Goal: Task Accomplishment & Management: Use online tool/utility

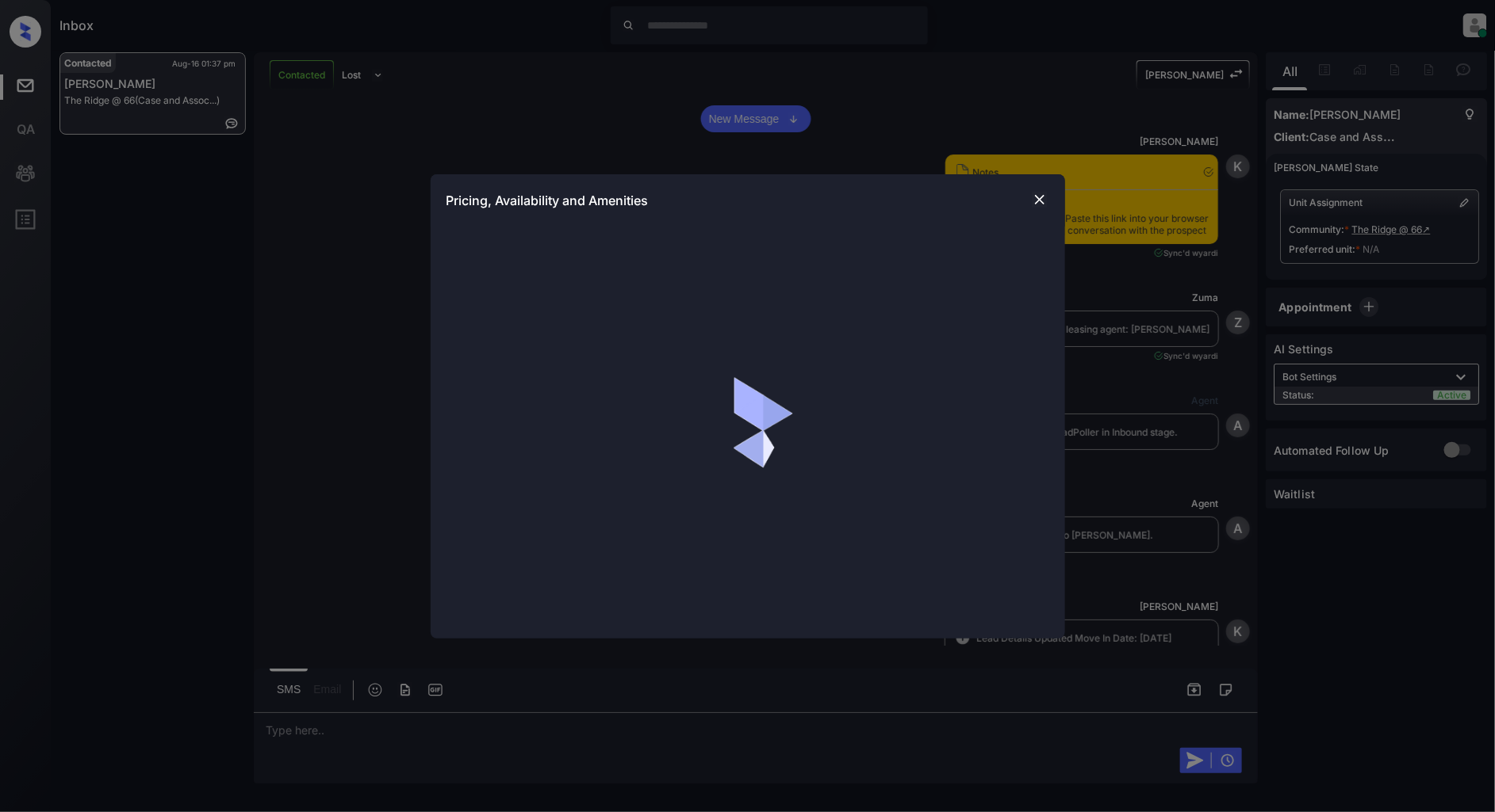
scroll to position [1443, 0]
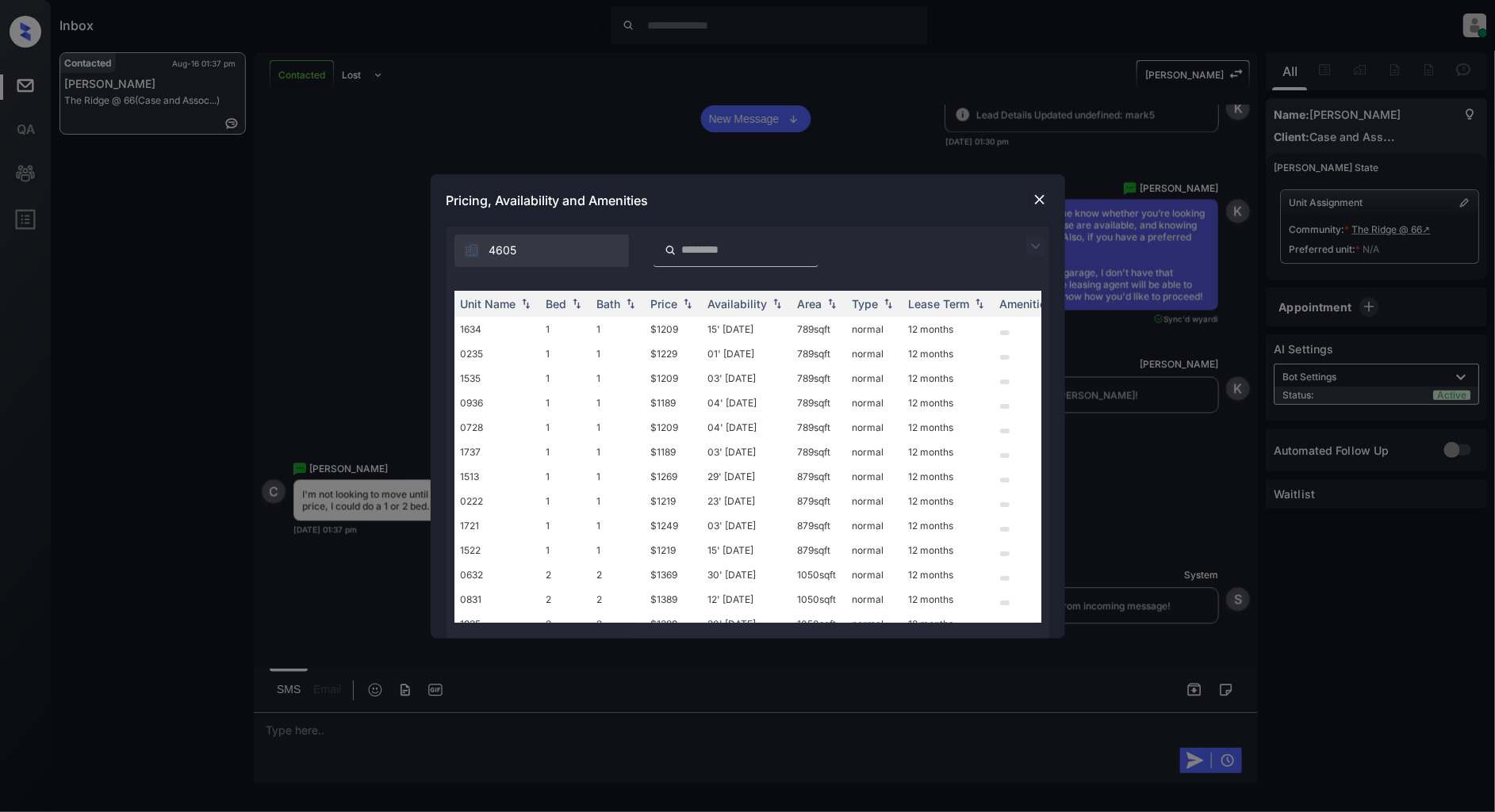
click at [1045, 247] on div at bounding box center [1039, 246] width 19 height 19
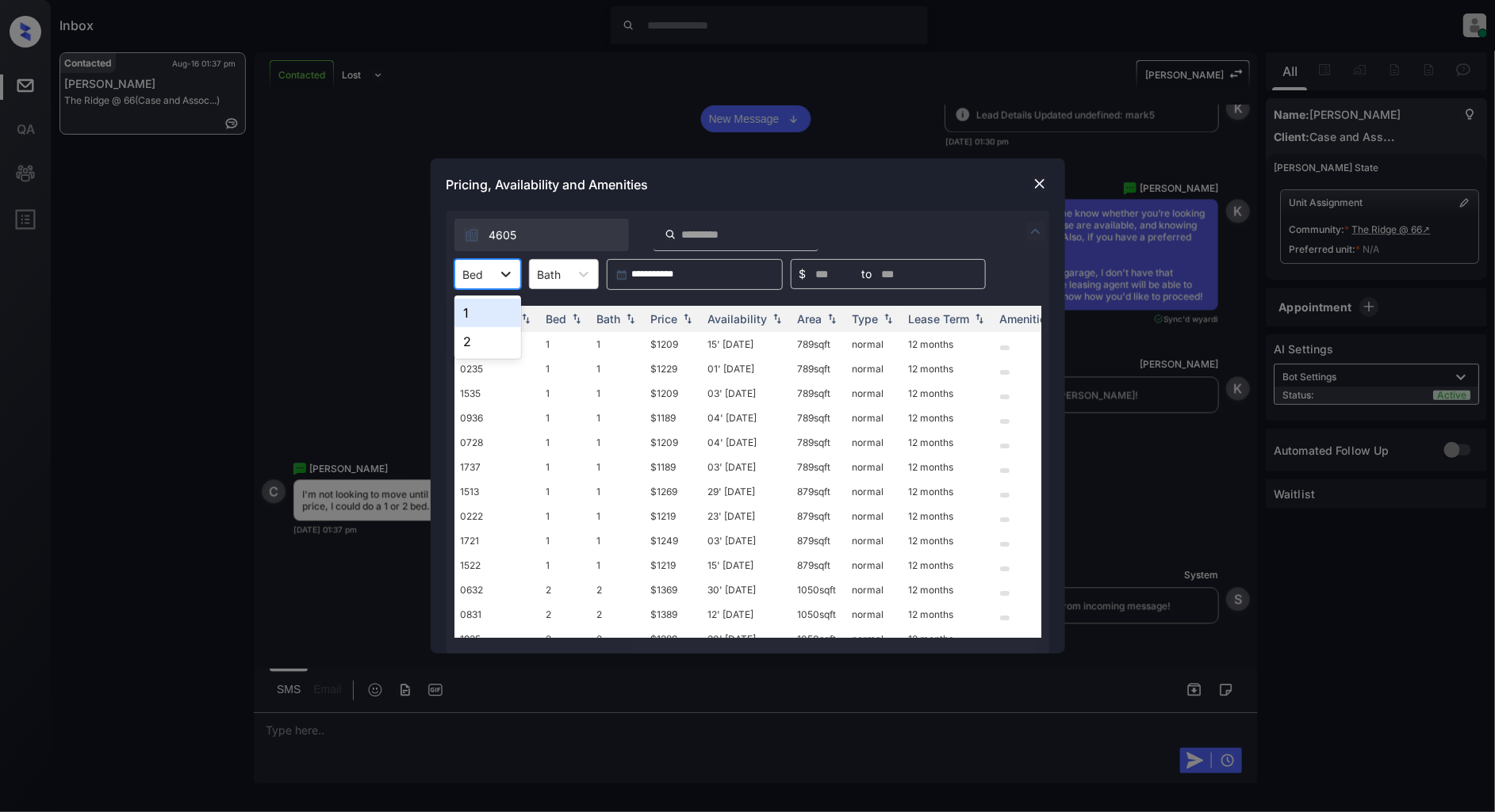
click at [498, 275] on icon at bounding box center [506, 274] width 16 height 16
click at [482, 307] on div "1" at bounding box center [487, 313] width 67 height 29
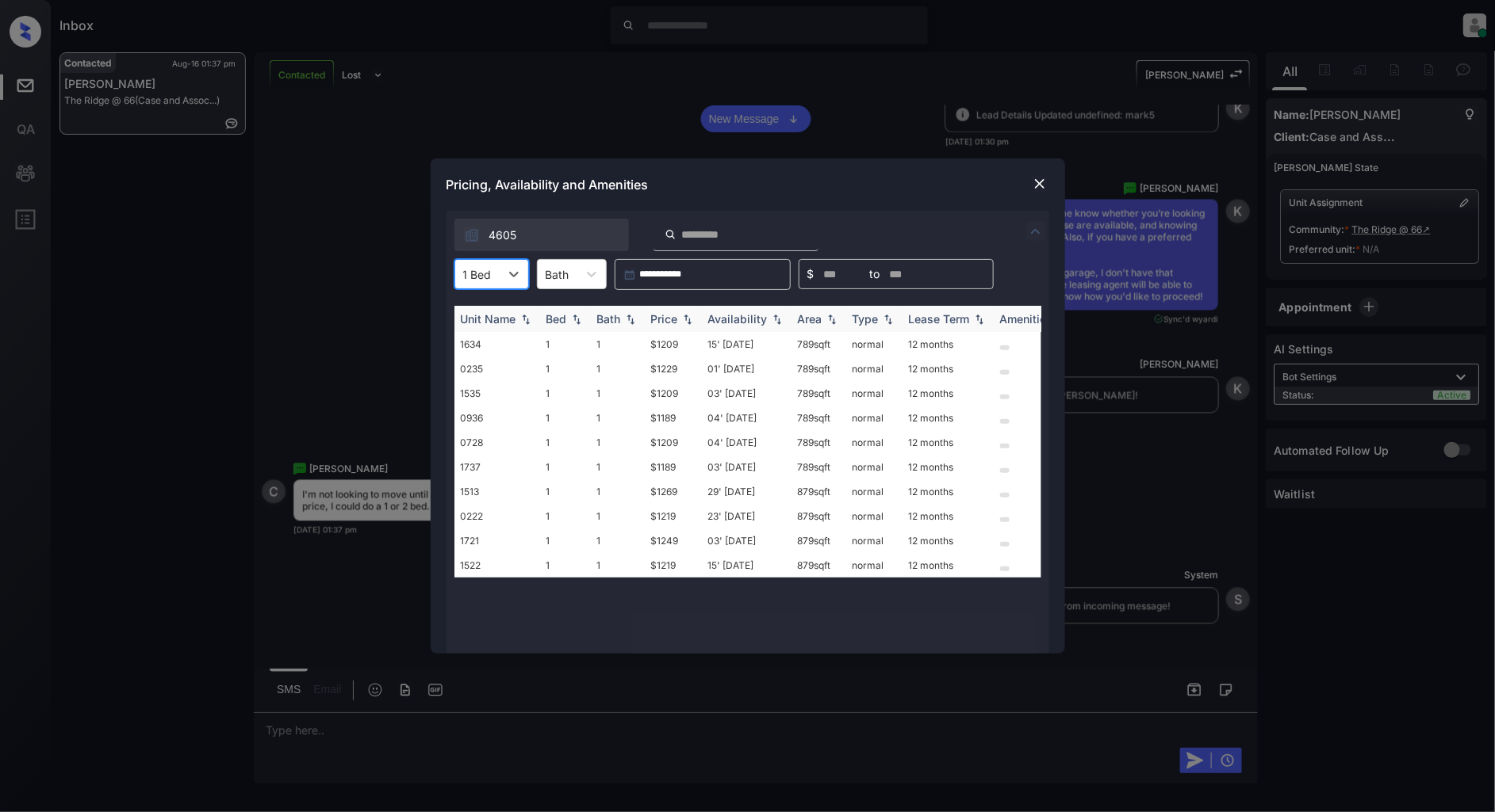
click at [687, 314] on img at bounding box center [687, 319] width 16 height 11
click at [687, 314] on img at bounding box center [687, 319] width 16 height 12
drag, startPoint x: 696, startPoint y: 338, endPoint x: 639, endPoint y: 342, distance: 57.1
click at [639, 342] on tr "0936 1 1 $1189 04' Sep 25 789 sqft normal 12 months" at bounding box center [868, 344] width 828 height 24
copy tr "$1189"
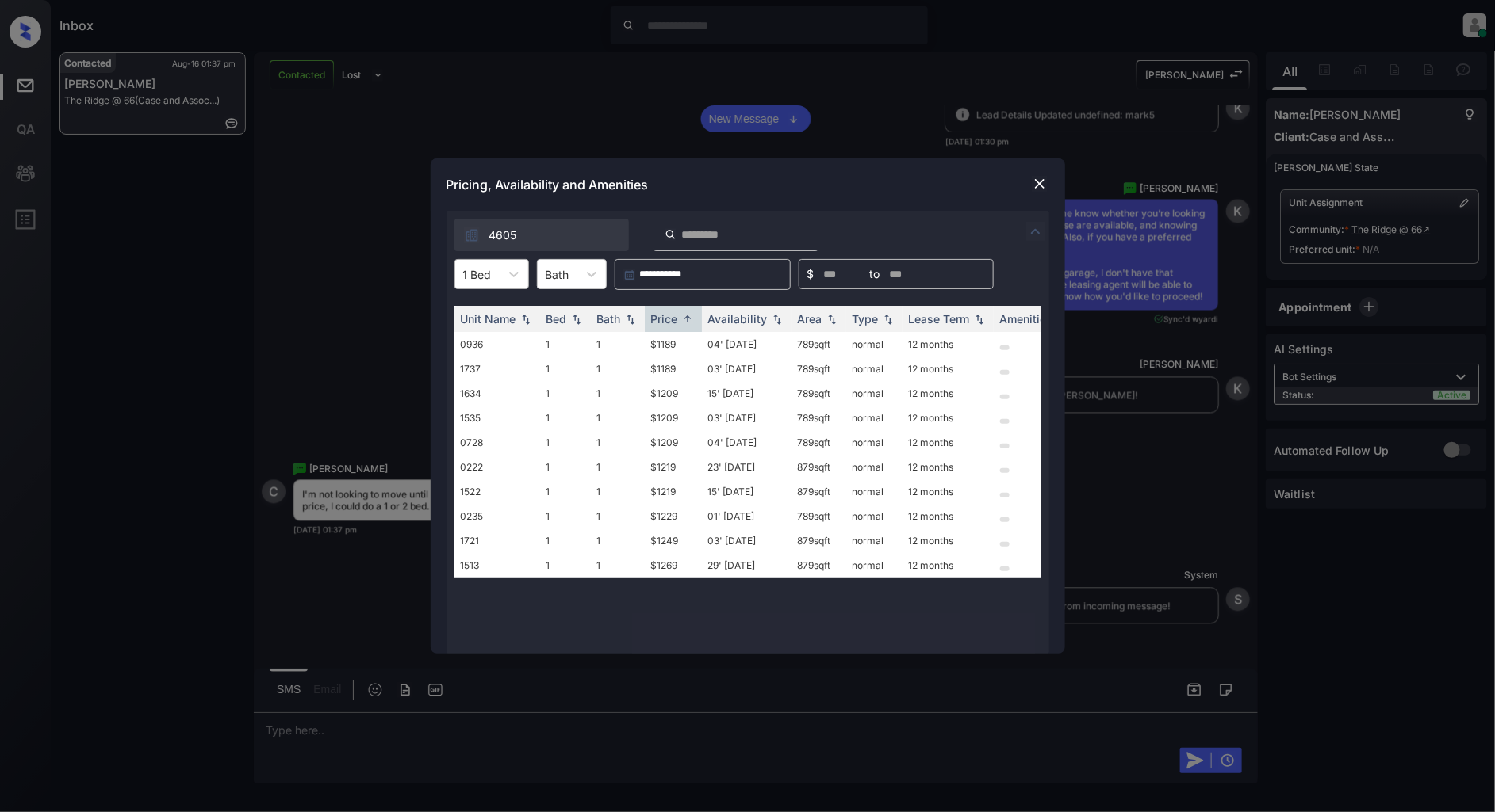
click at [489, 266] on div at bounding box center [478, 275] width 29 height 17
click at [472, 343] on div "2" at bounding box center [491, 342] width 74 height 29
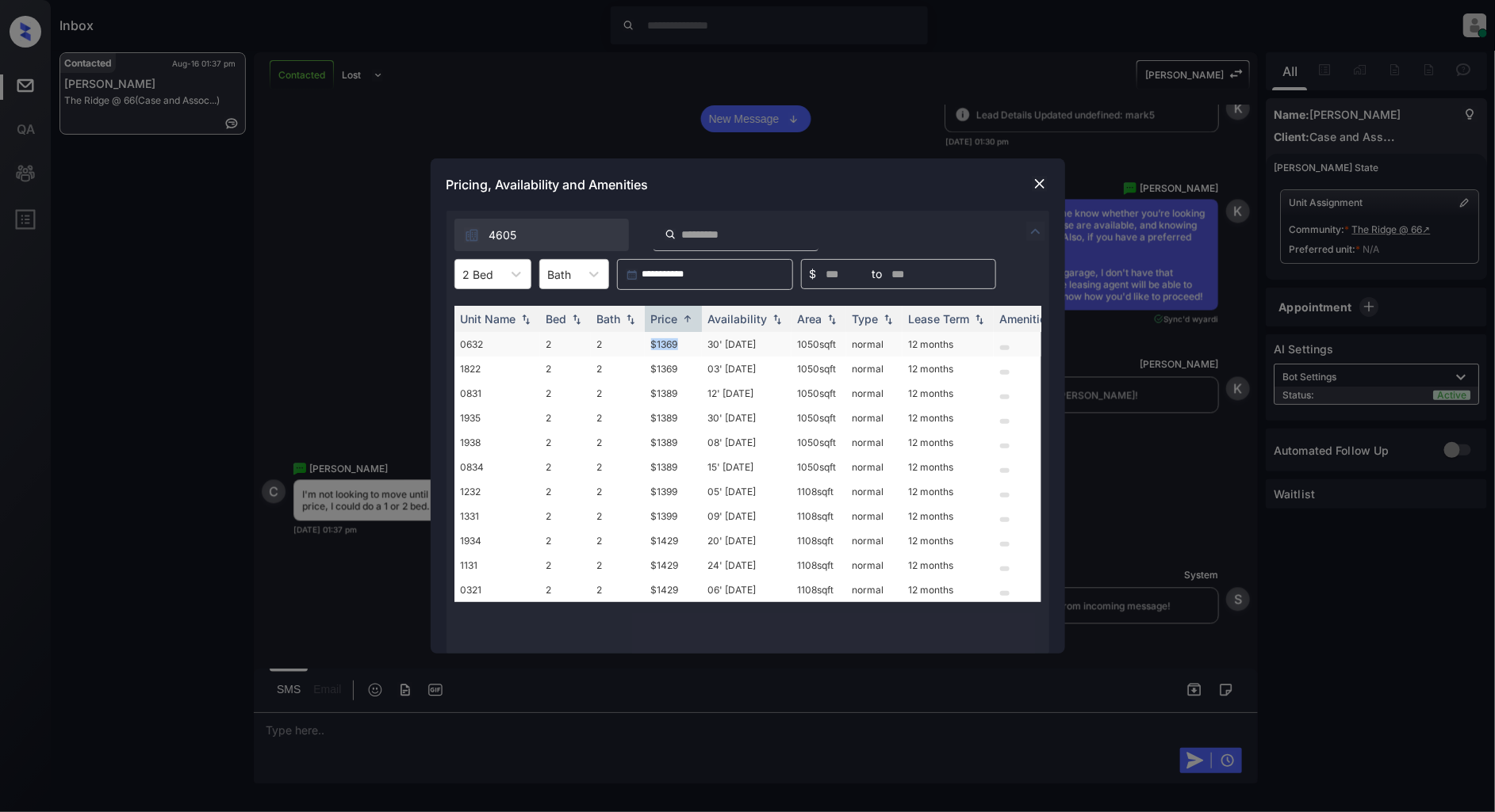
drag, startPoint x: 685, startPoint y: 342, endPoint x: 638, endPoint y: 342, distance: 47.0
click at [638, 342] on tr "0632 2 2 $1369 30' May 25 1050 sqft normal 12 months" at bounding box center [868, 344] width 828 height 24
copy tr "$1369"
click at [1033, 185] on img at bounding box center [1039, 184] width 16 height 16
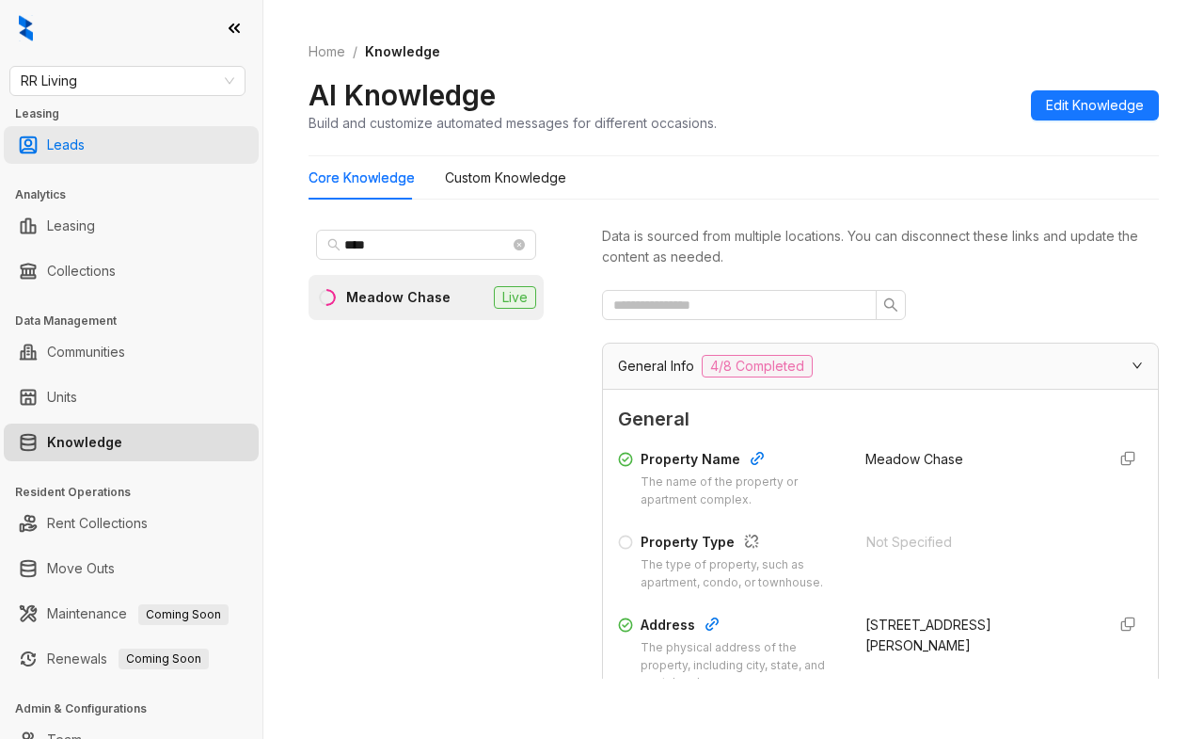
scroll to position [376, 0]
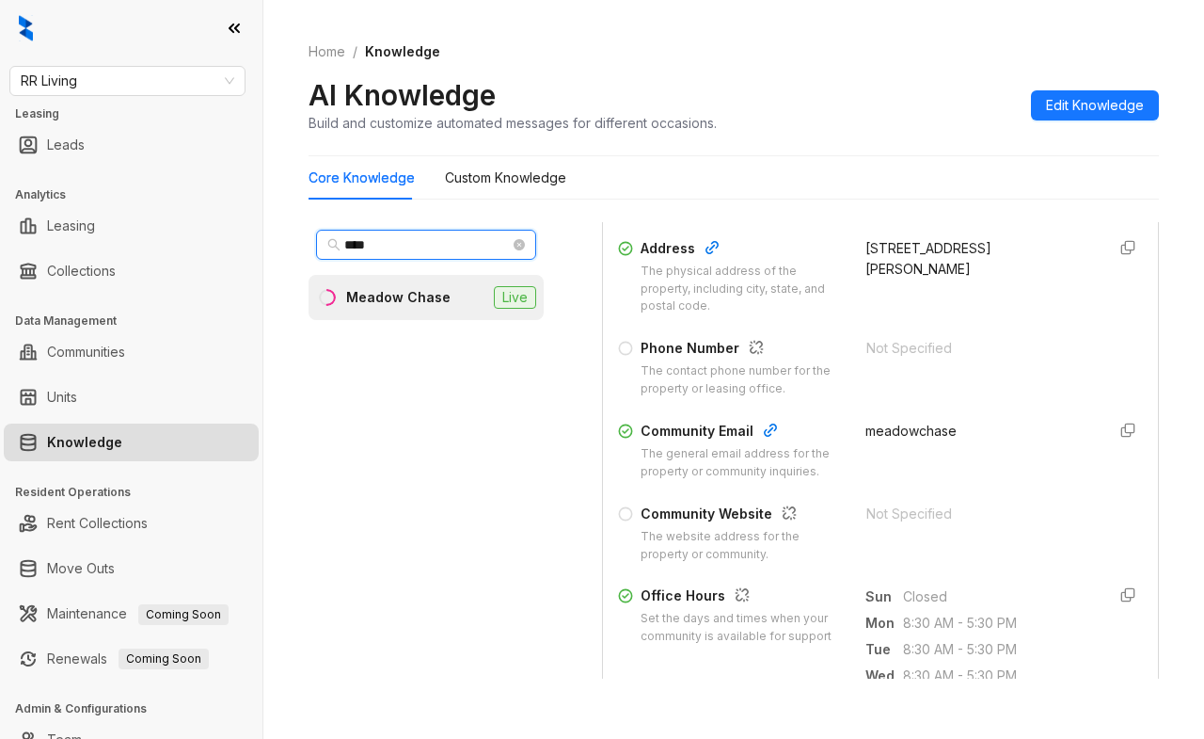
click at [438, 242] on input "****" at bounding box center [427, 244] width 166 height 21
drag, startPoint x: 438, startPoint y: 242, endPoint x: 314, endPoint y: 235, distance: 124.4
click at [314, 235] on div "****" at bounding box center [426, 244] width 235 height 45
type input "*****"
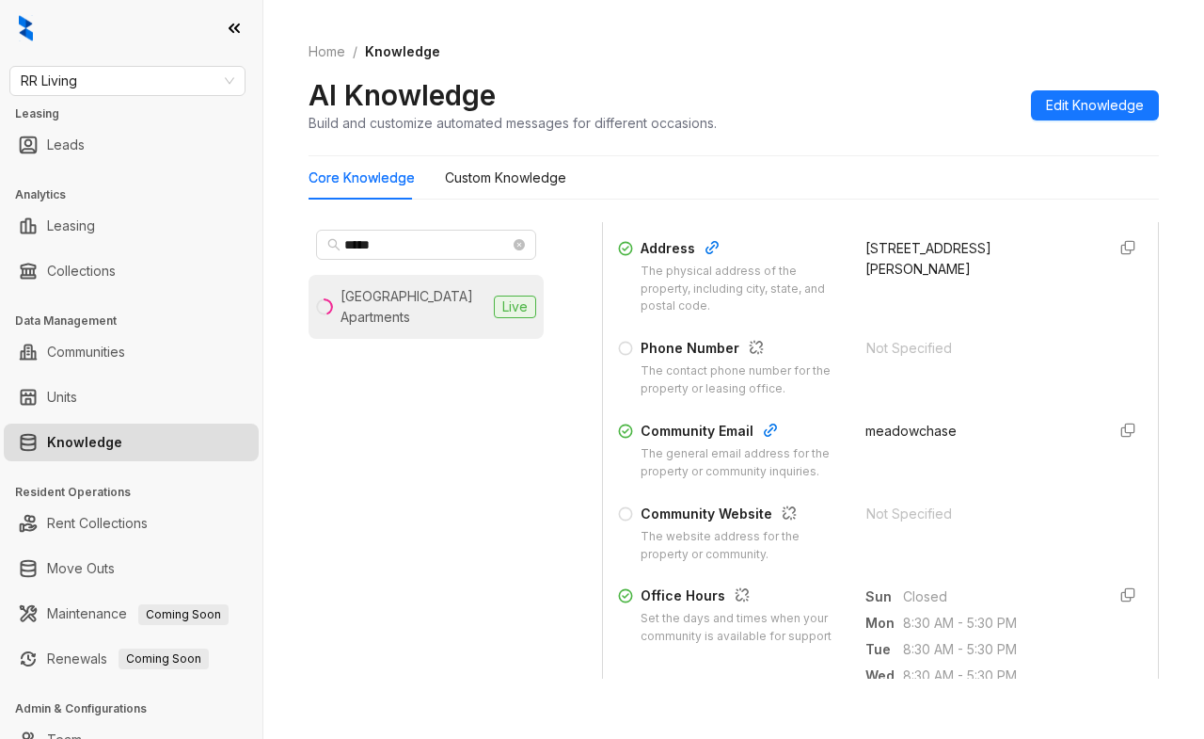
click at [408, 313] on div "White Oak Estates Apartments" at bounding box center [414, 306] width 146 height 41
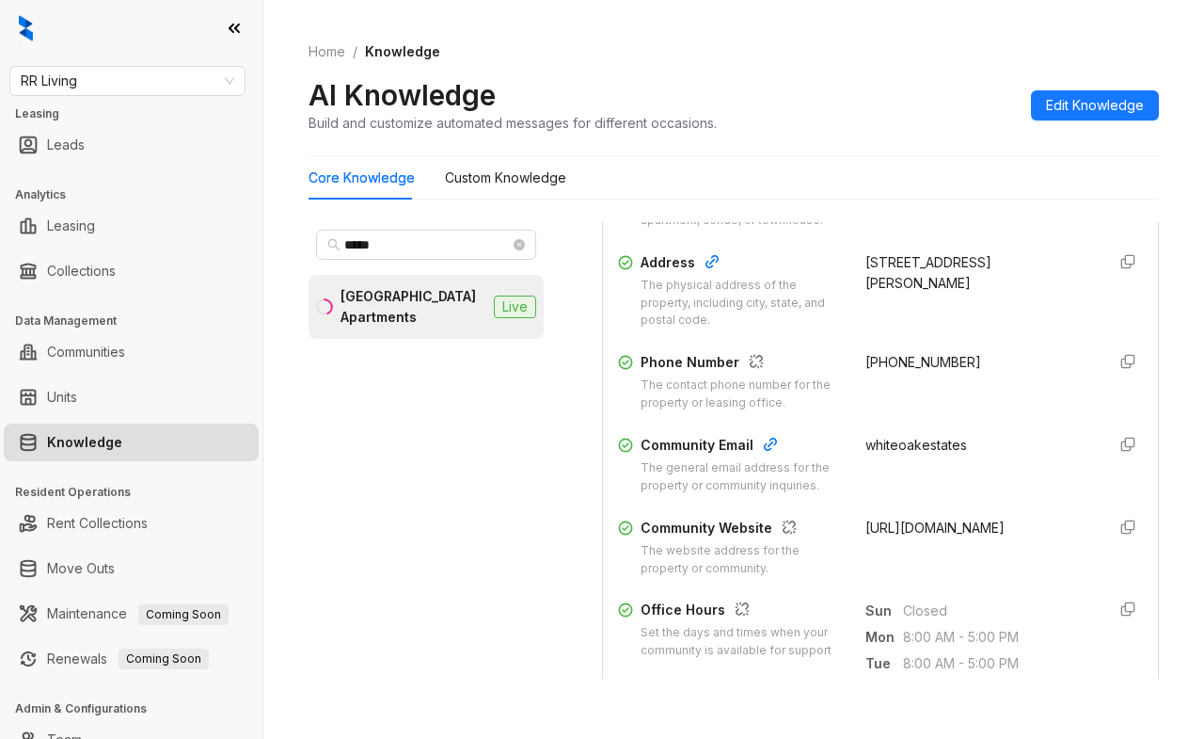
scroll to position [376, 0]
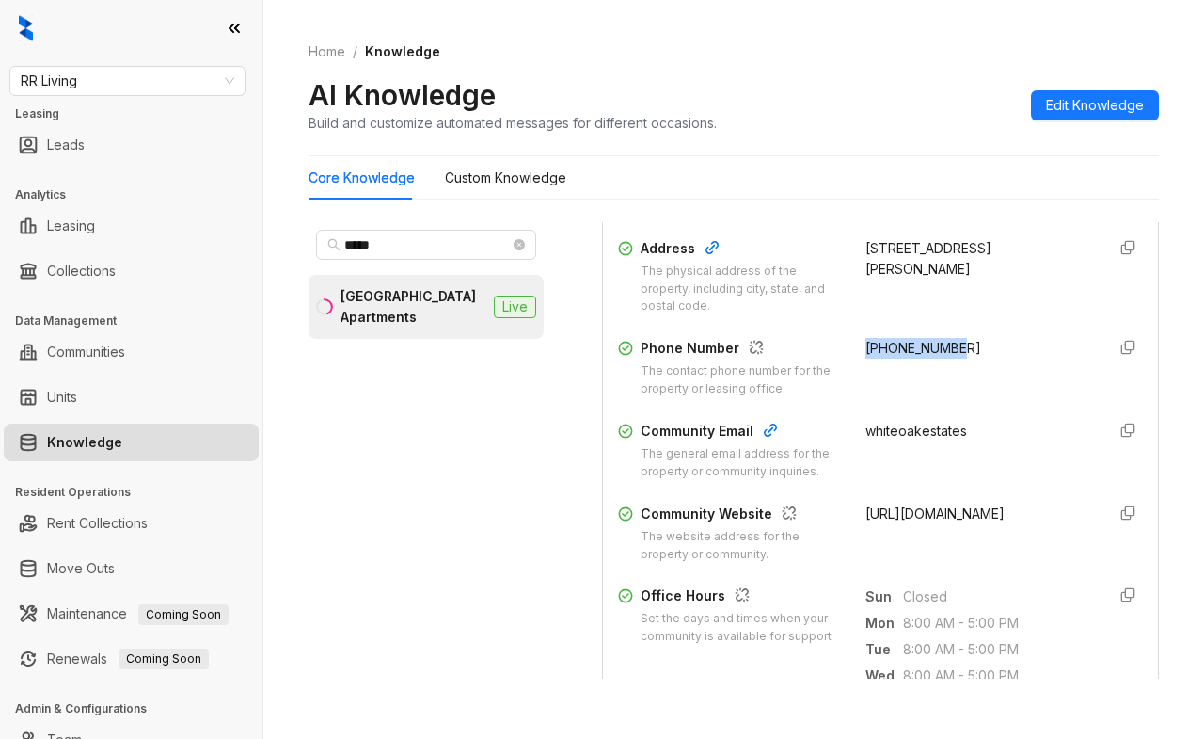
drag, startPoint x: 938, startPoint y: 367, endPoint x: 839, endPoint y: 367, distance: 98.8
click at [866, 367] on div "+16018911531" at bounding box center [978, 368] width 225 height 60
copy span "+16018911531"
click at [133, 75] on span "RR Living" at bounding box center [128, 81] width 214 height 28
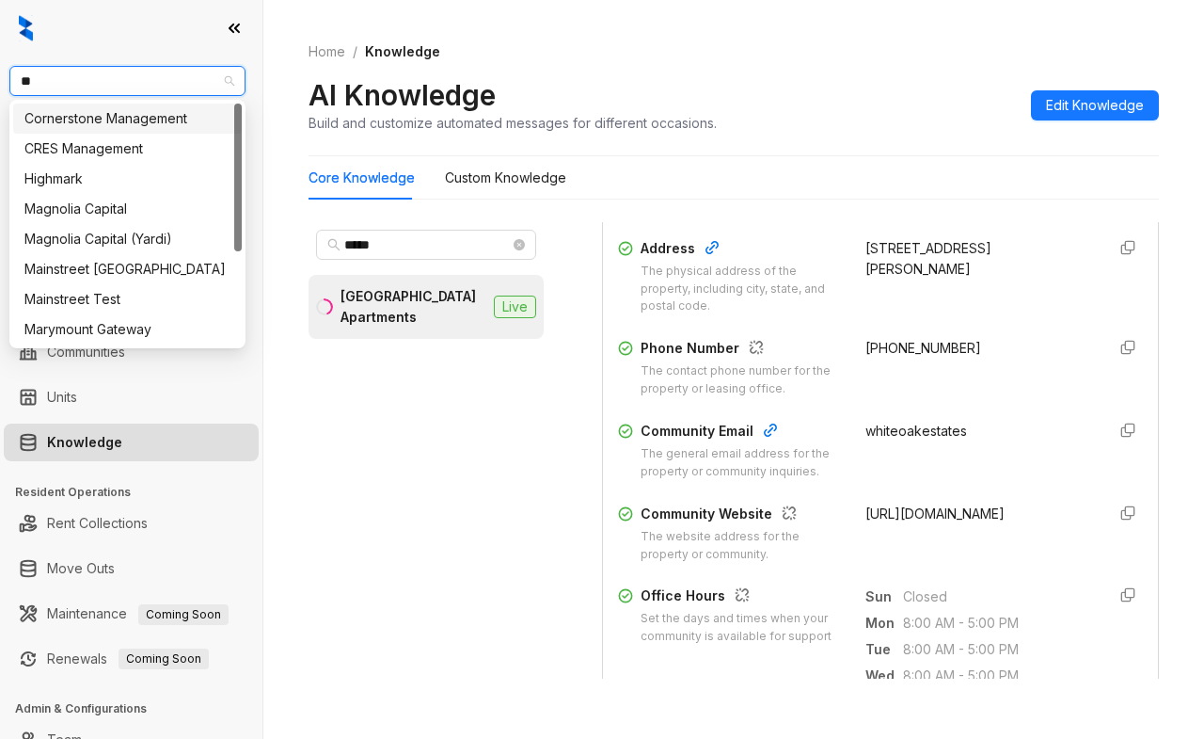
type input "***"
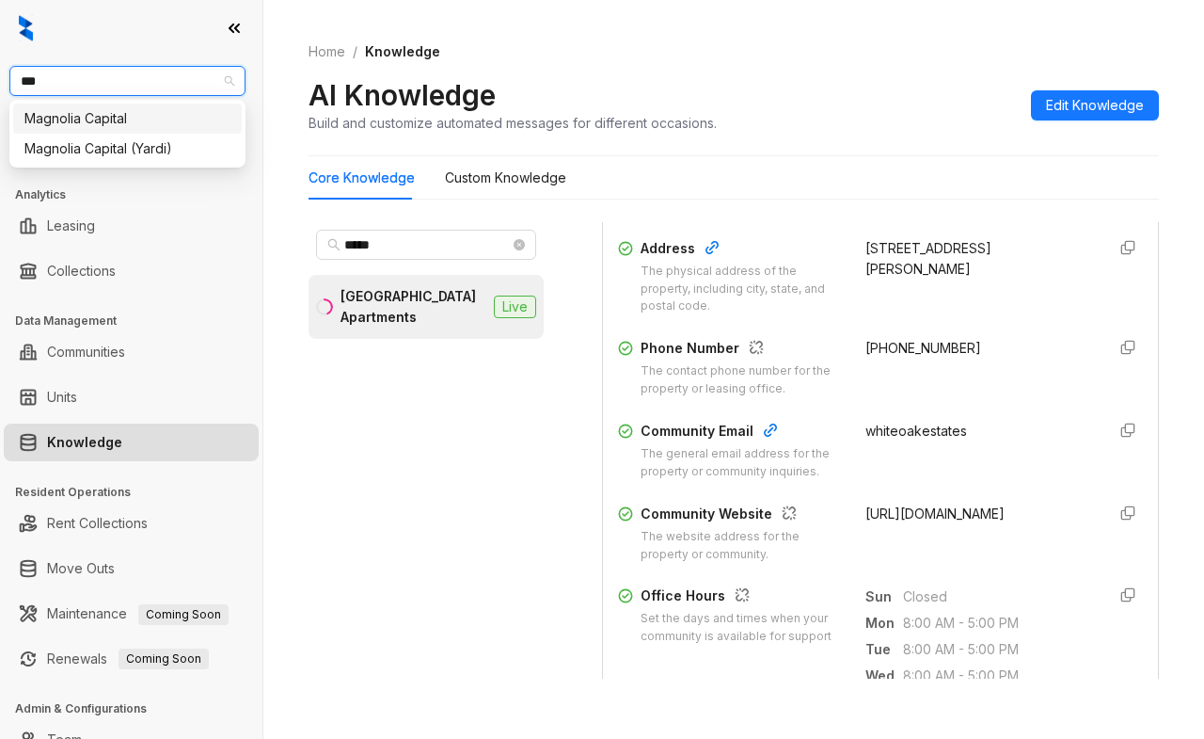
click at [106, 126] on div "Magnolia Capital" at bounding box center [127, 118] width 206 height 21
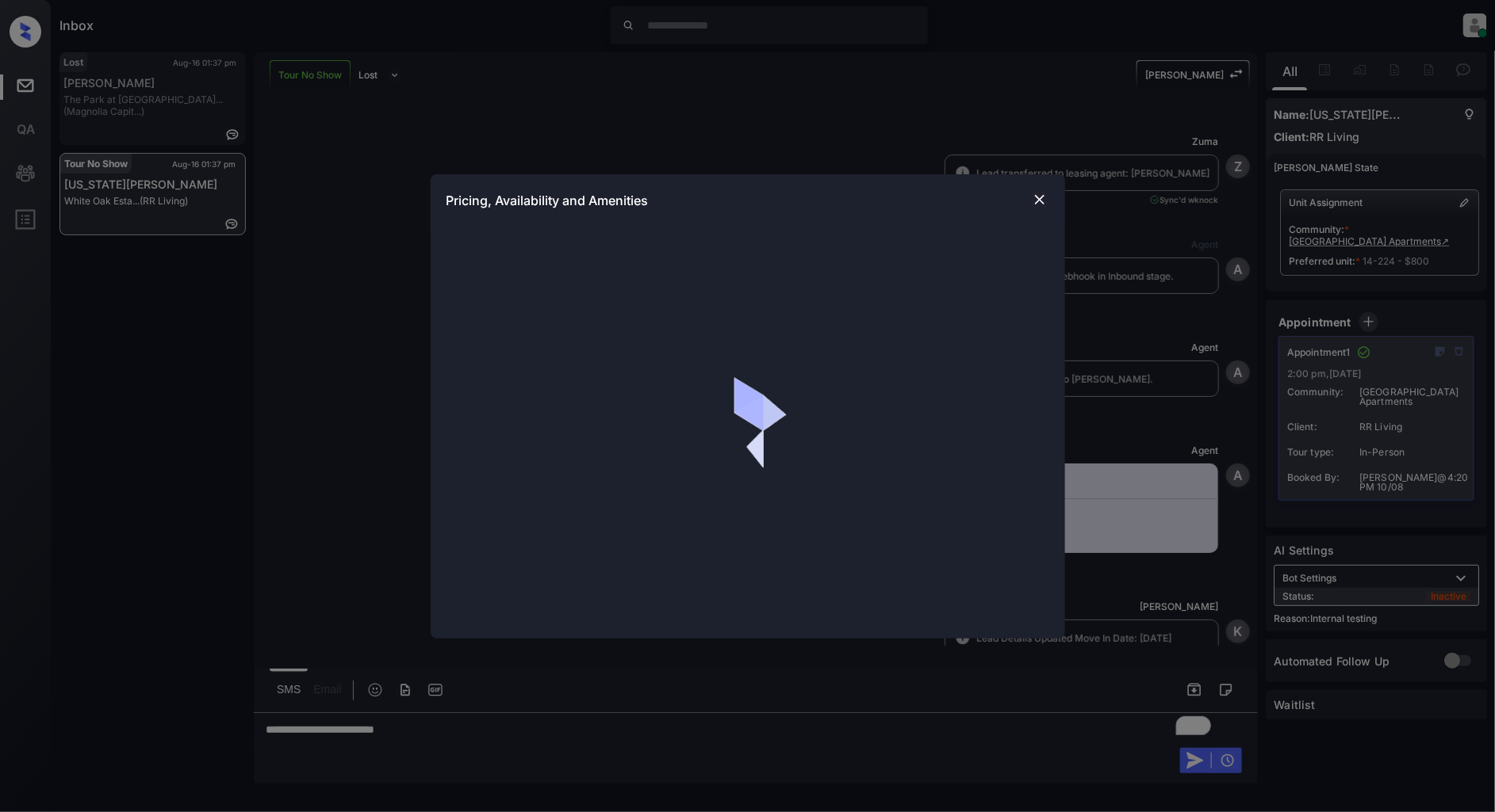
scroll to position [10393, 0]
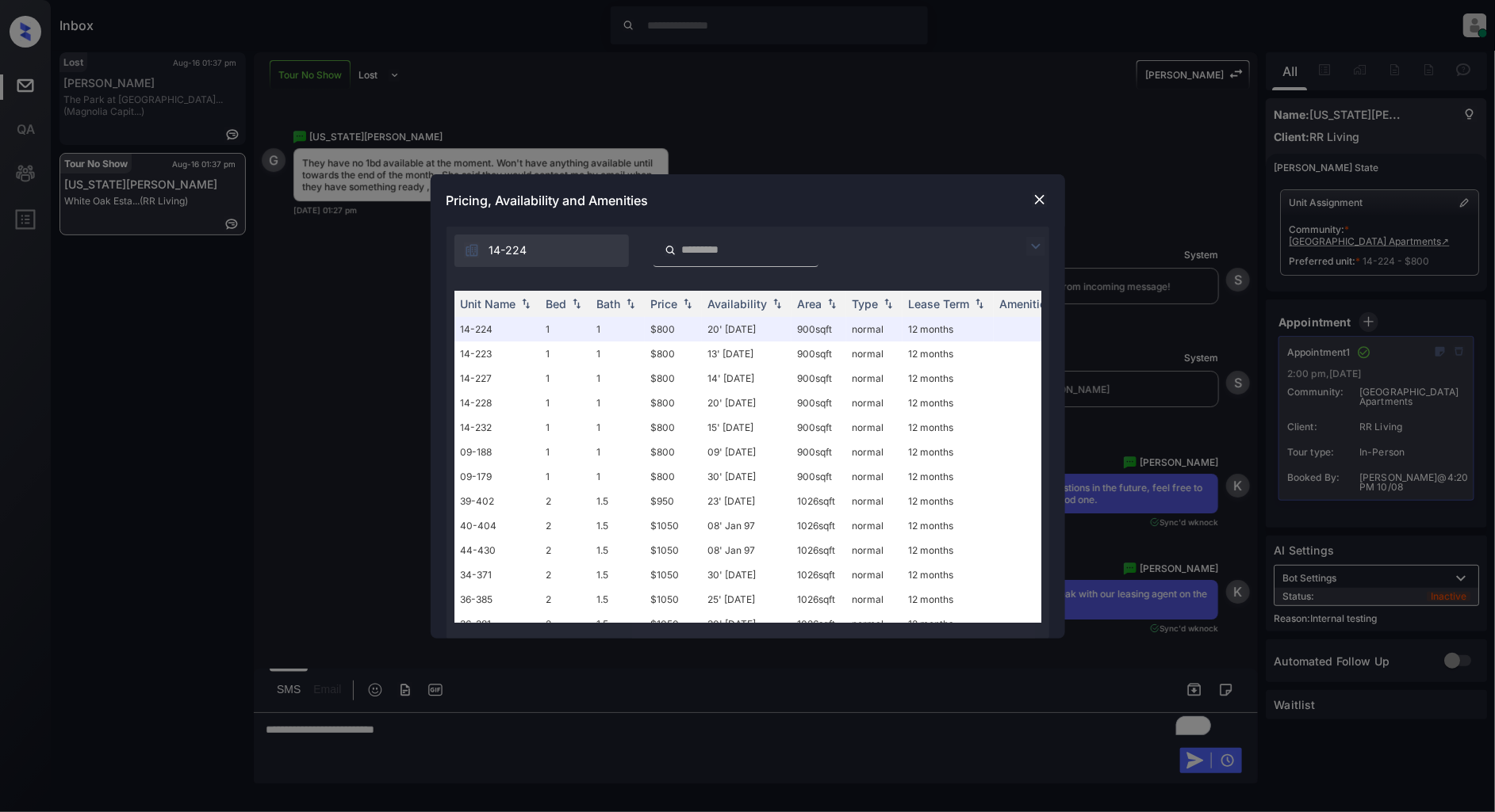
click at [1037, 201] on img at bounding box center [1039, 200] width 16 height 16
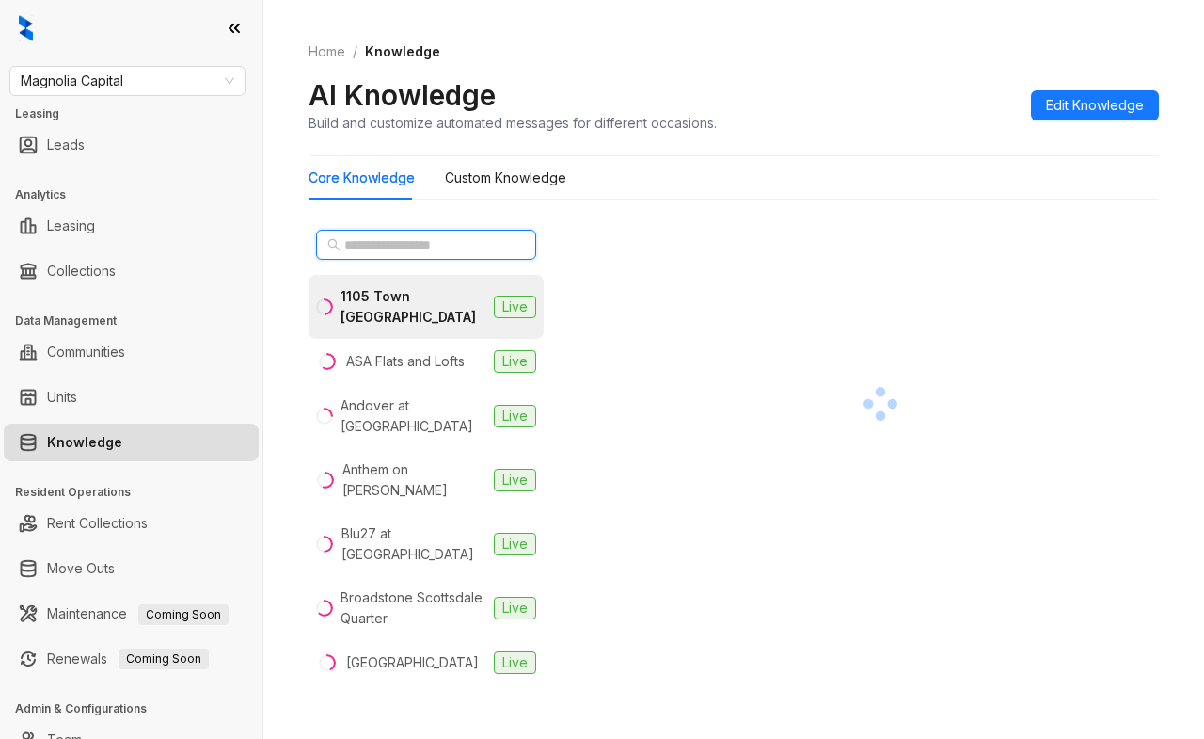
click at [412, 243] on input "text" at bounding box center [427, 244] width 166 height 21
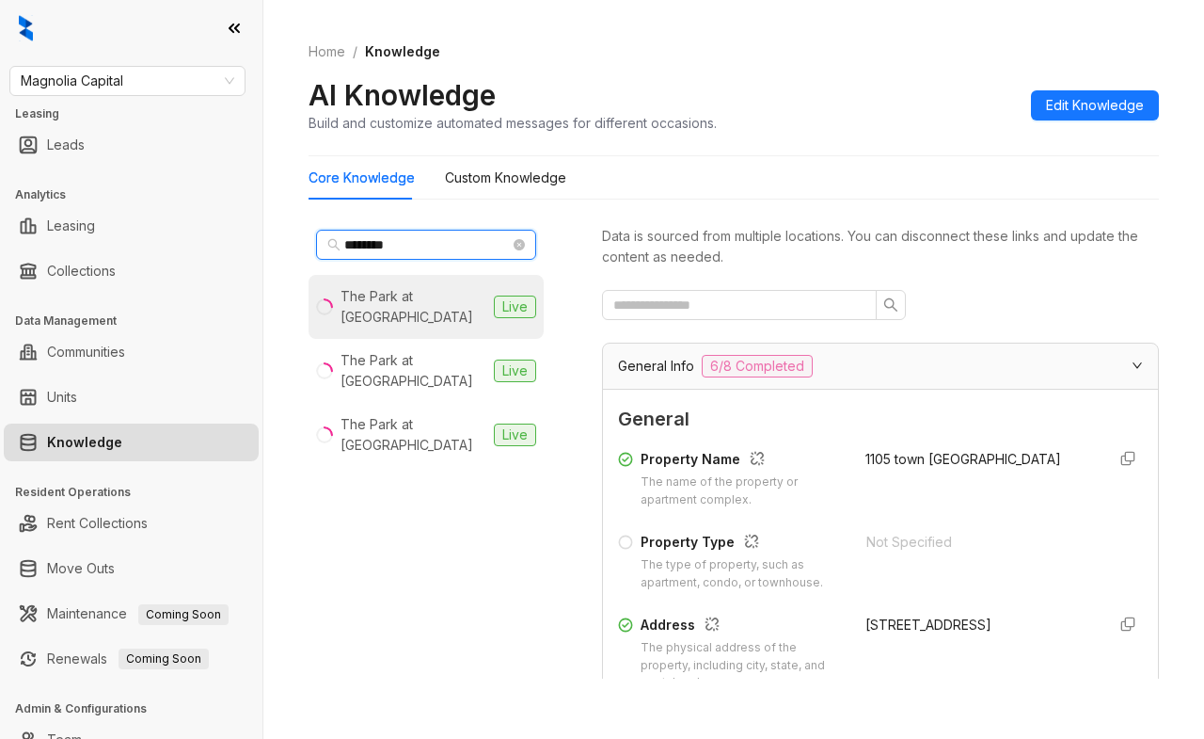
type input "********"
click at [415, 301] on div "The Park at Murano" at bounding box center [414, 306] width 146 height 41
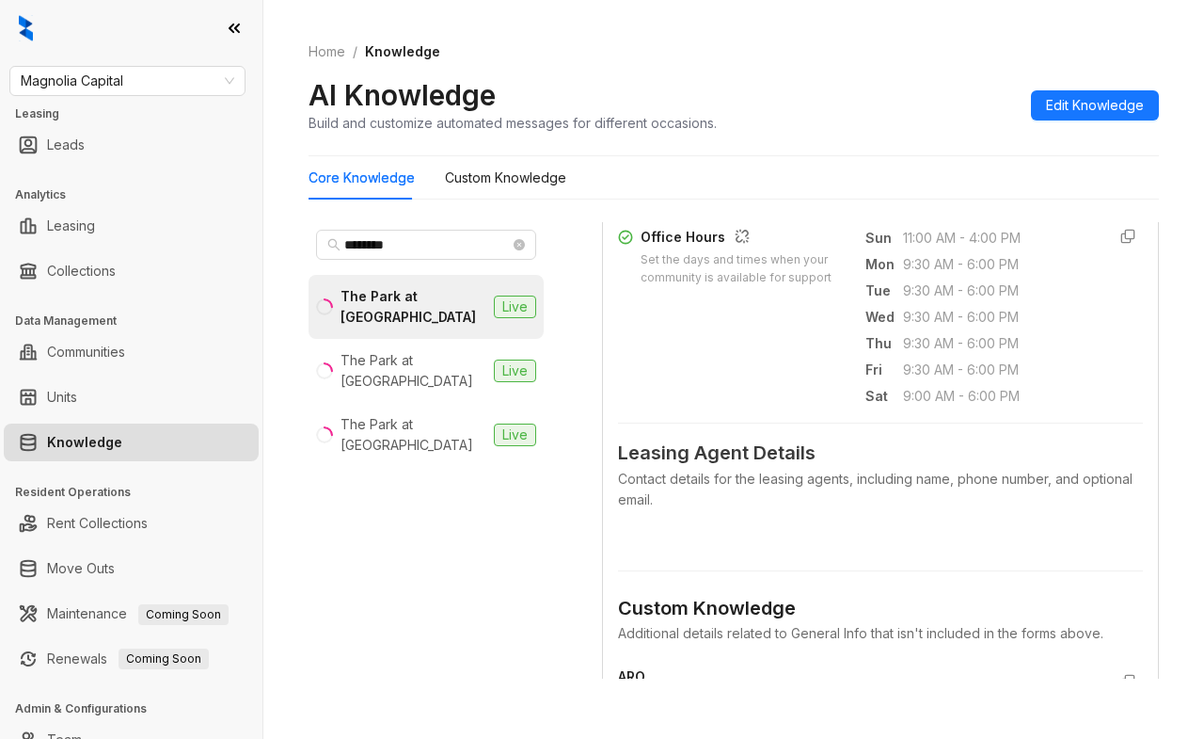
scroll to position [753, 0]
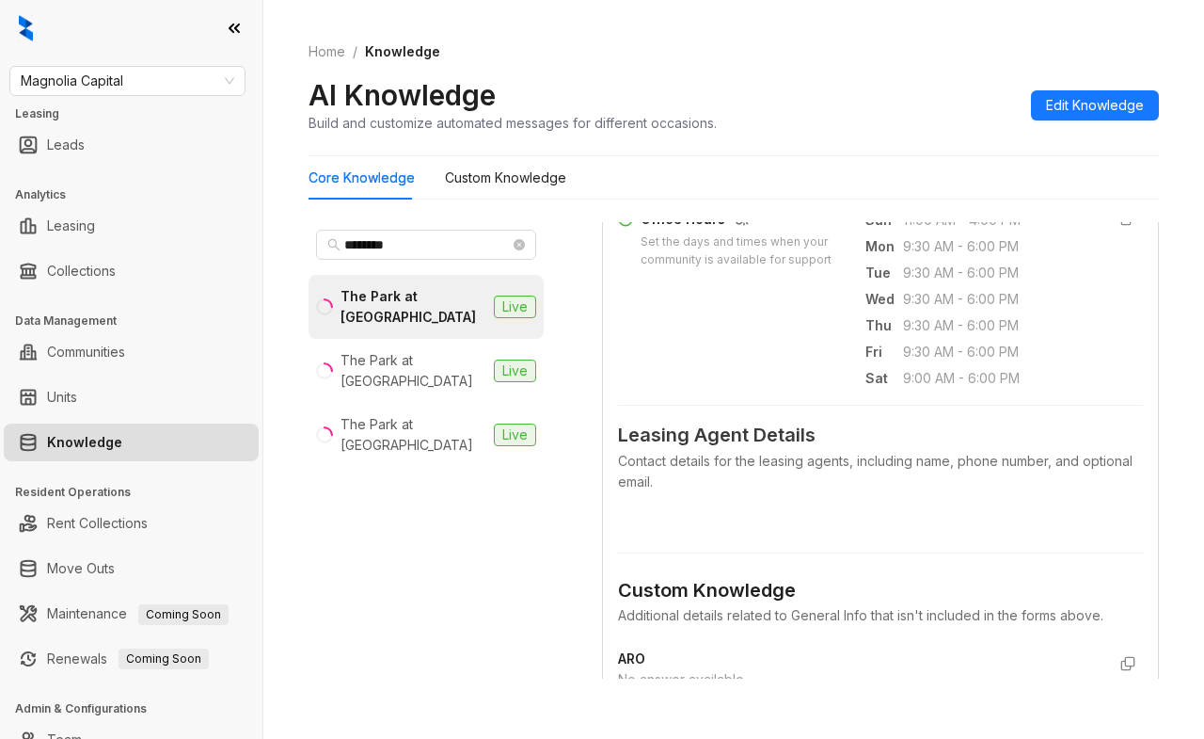
click at [693, 559] on form "General Property Name The name of the property or apartment complex. The Park a…" at bounding box center [880, 291] width 525 height 1279
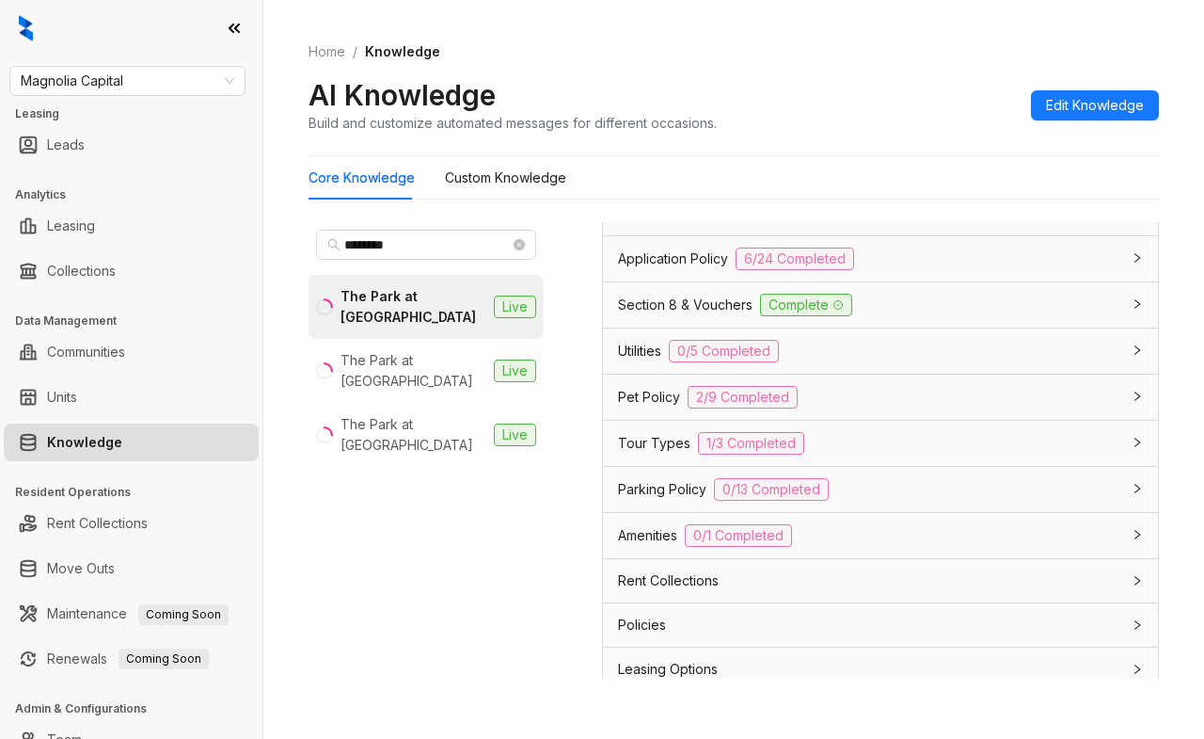
scroll to position [1631, 0]
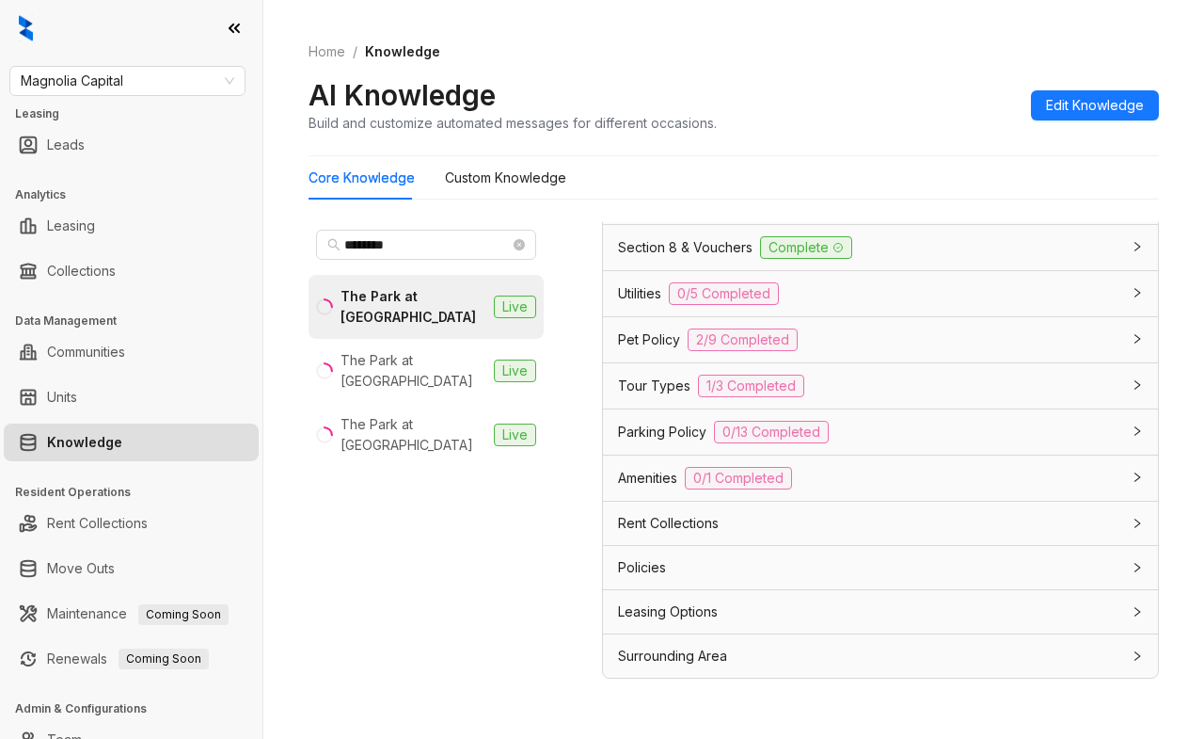
click at [811, 614] on div "Leasing Options" at bounding box center [869, 611] width 502 height 21
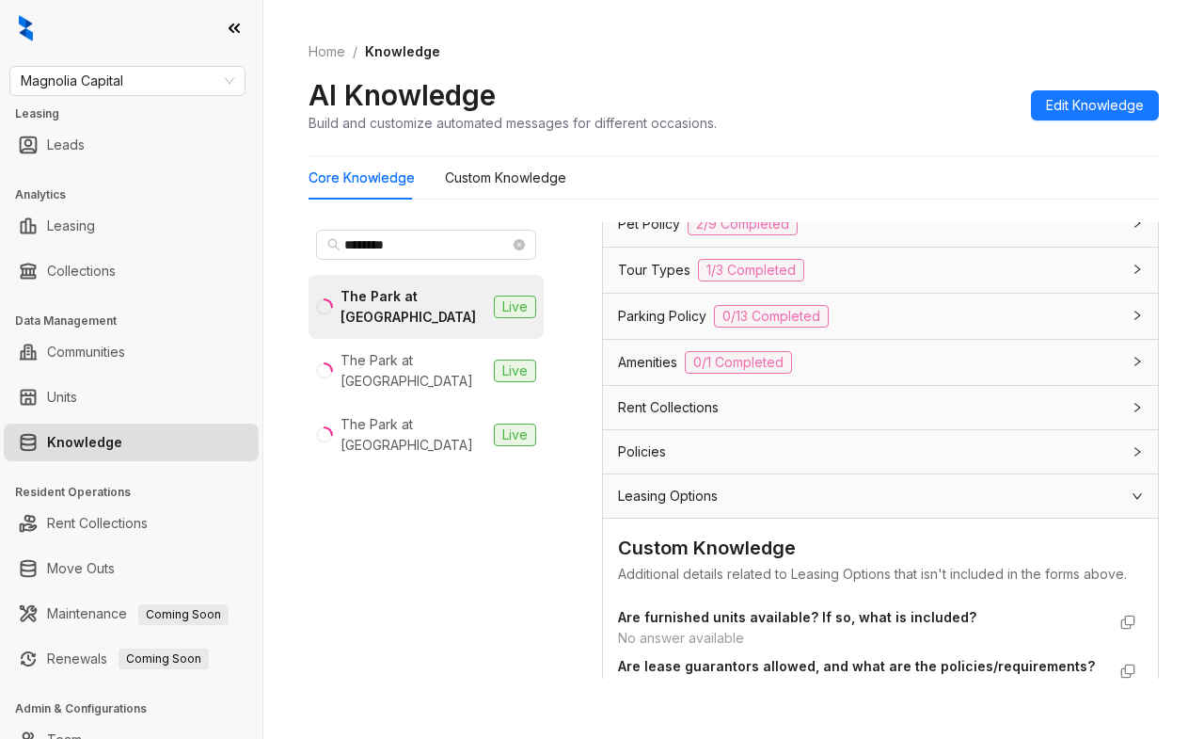
scroll to position [1657, 0]
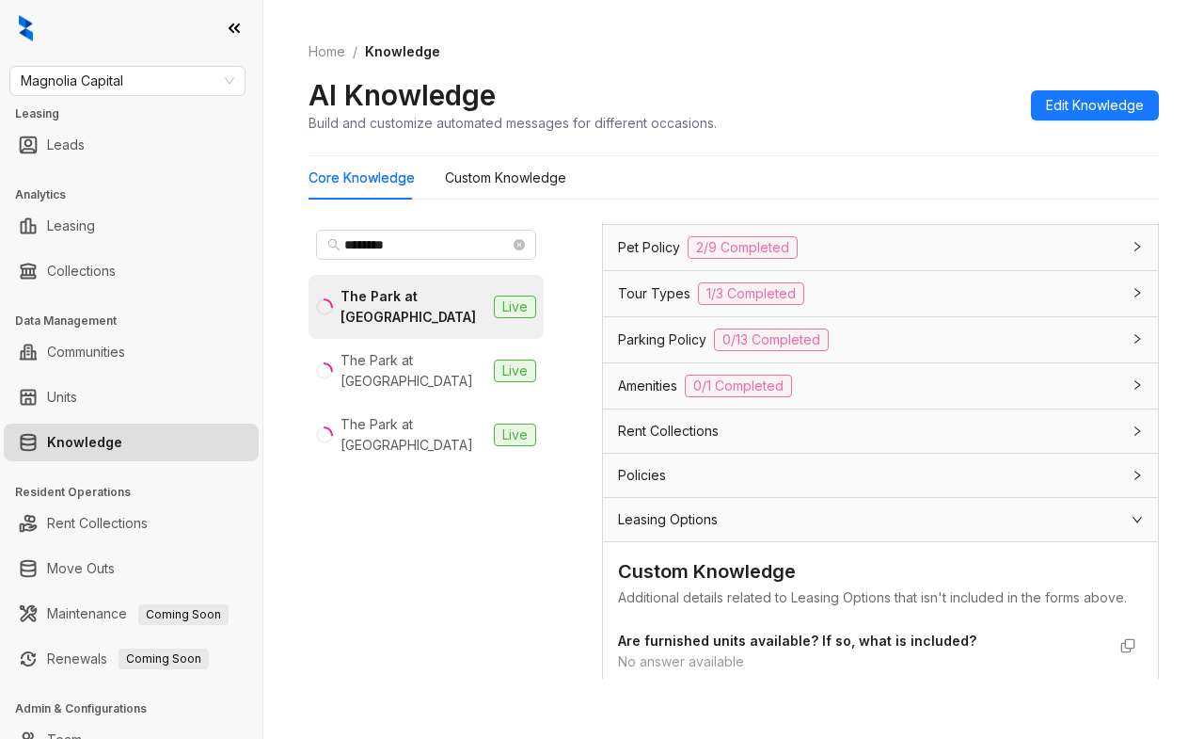
click at [779, 541] on div "Leasing Options" at bounding box center [880, 519] width 555 height 43
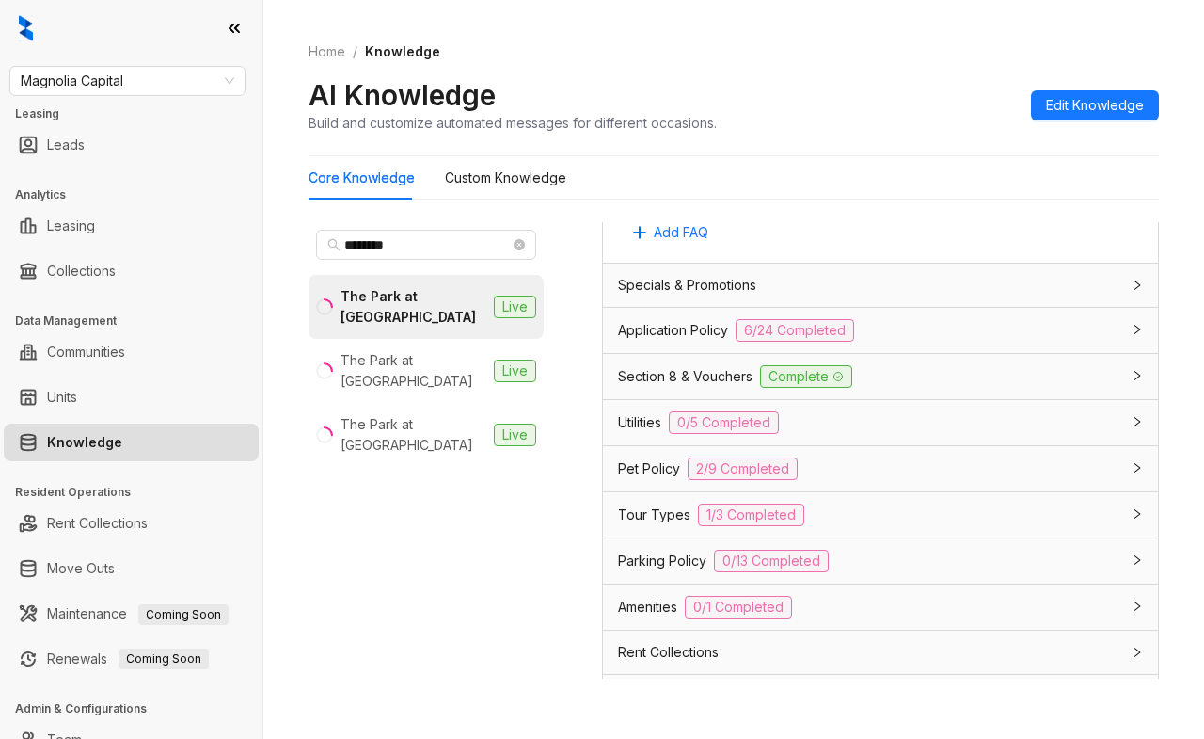
scroll to position [1257, 0]
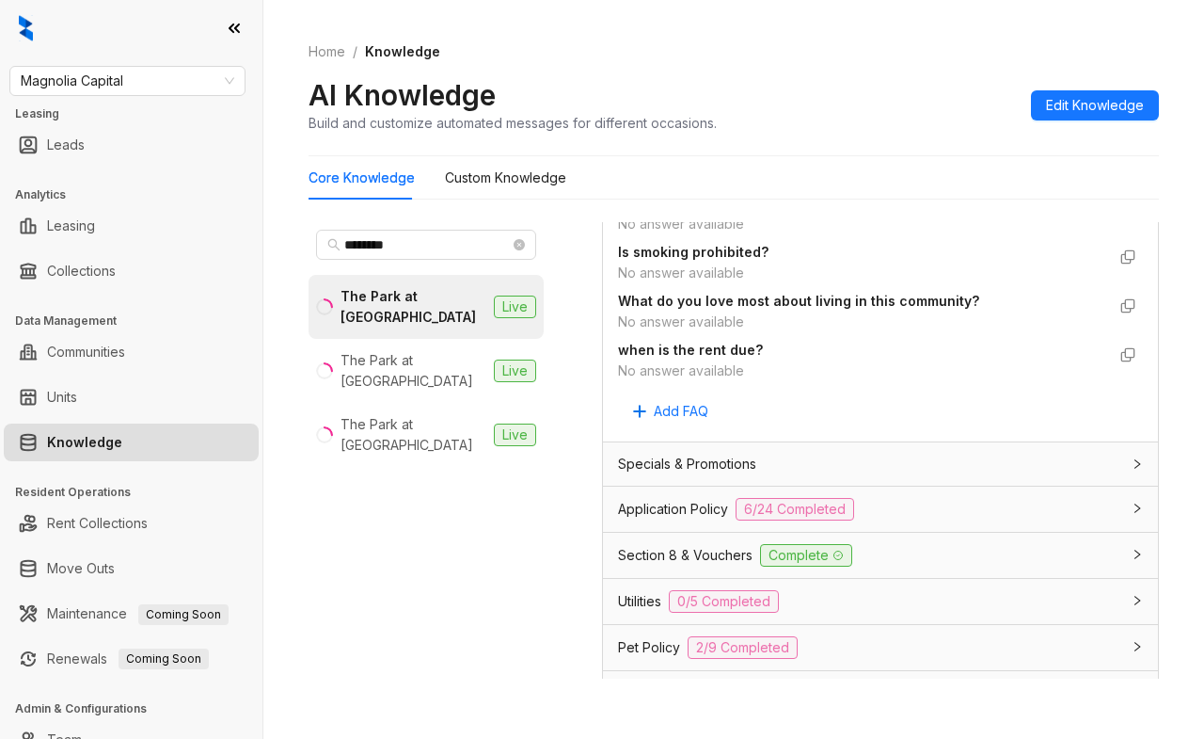
click at [926, 520] on div "Application Policy 6/24 Completed" at bounding box center [869, 509] width 502 height 23
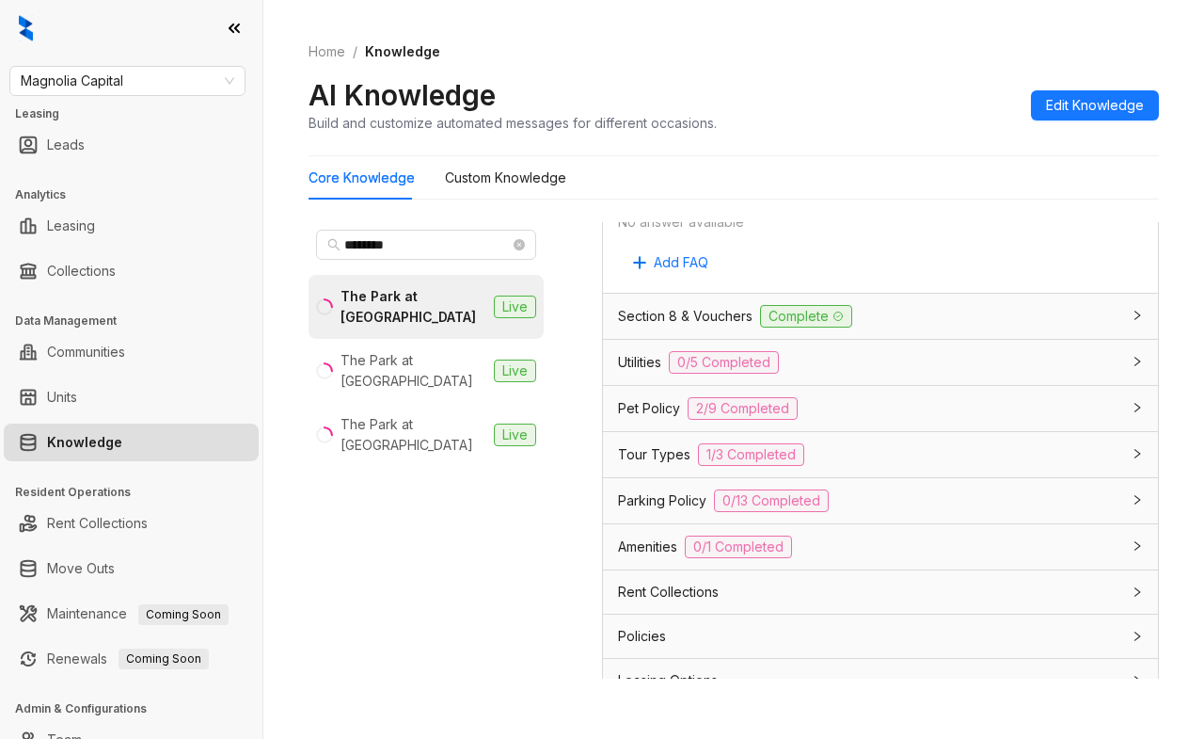
scroll to position [4017, 0]
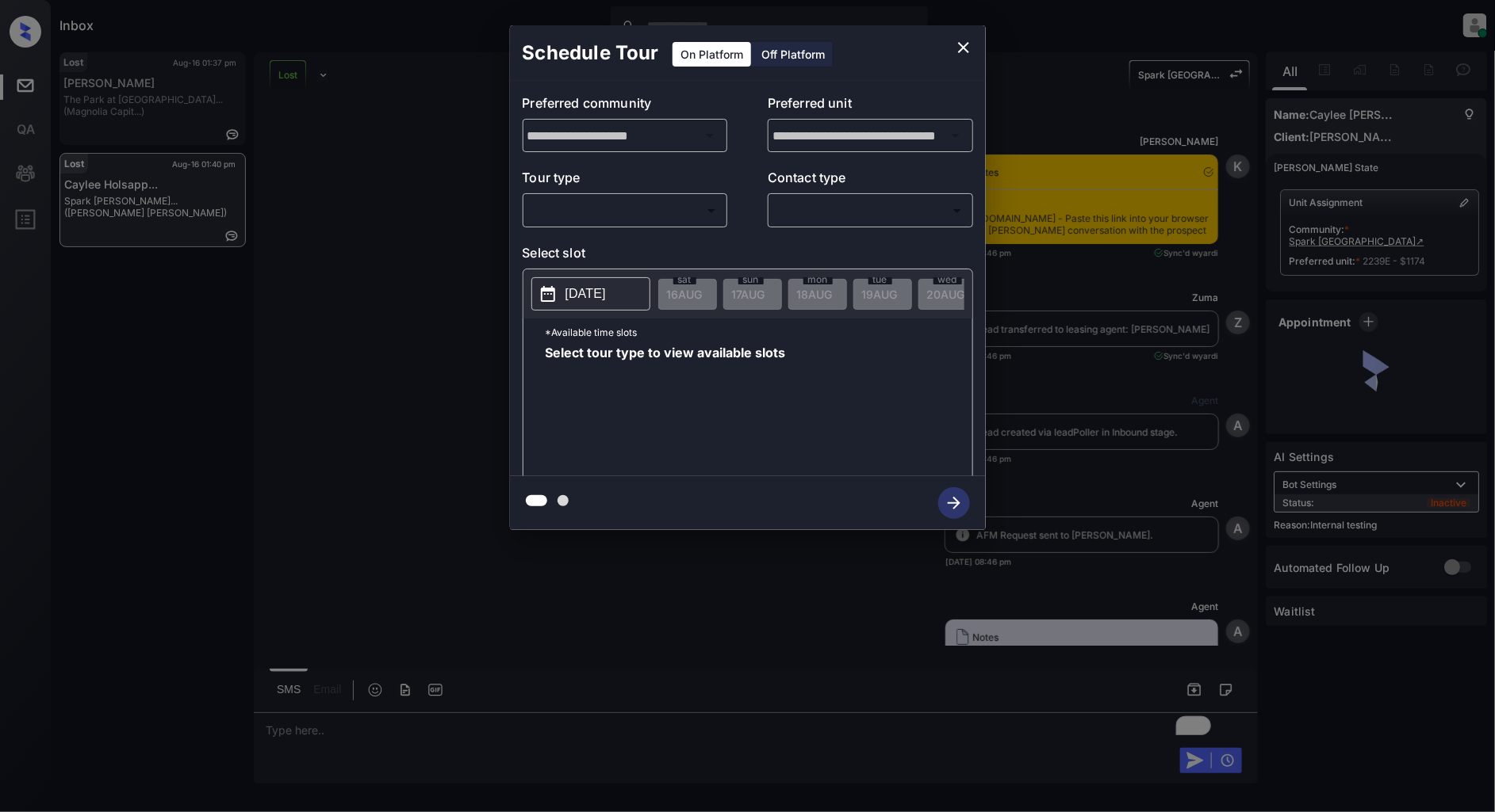
scroll to position [8229, 0]
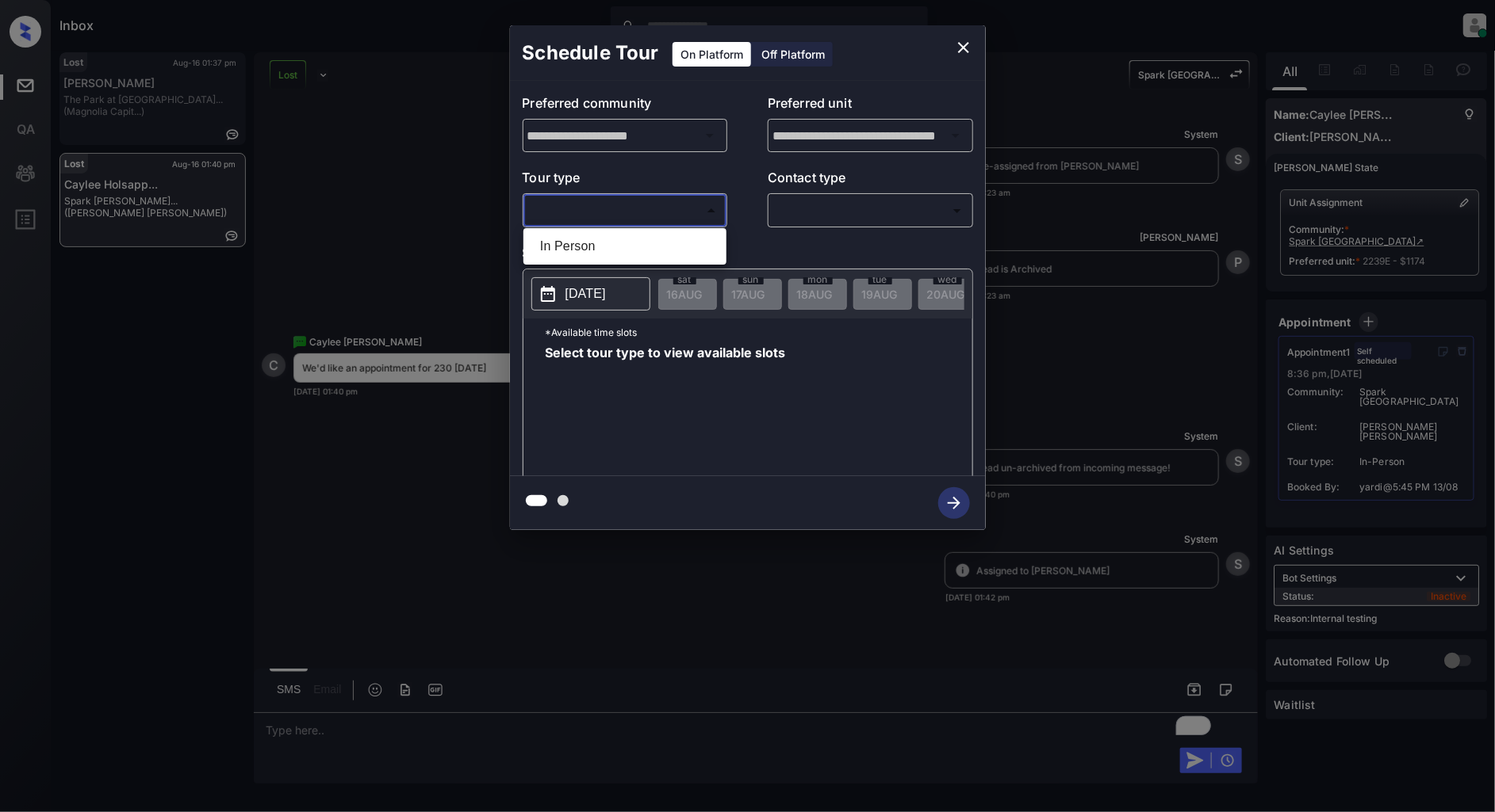
click at [637, 207] on body "Inbox [PERSON_NAME] Online Set yourself offline Set yourself on break Profile S…" at bounding box center [748, 406] width 1495 height 812
click at [583, 252] on li "In Person" at bounding box center [624, 247] width 195 height 29
type input "********"
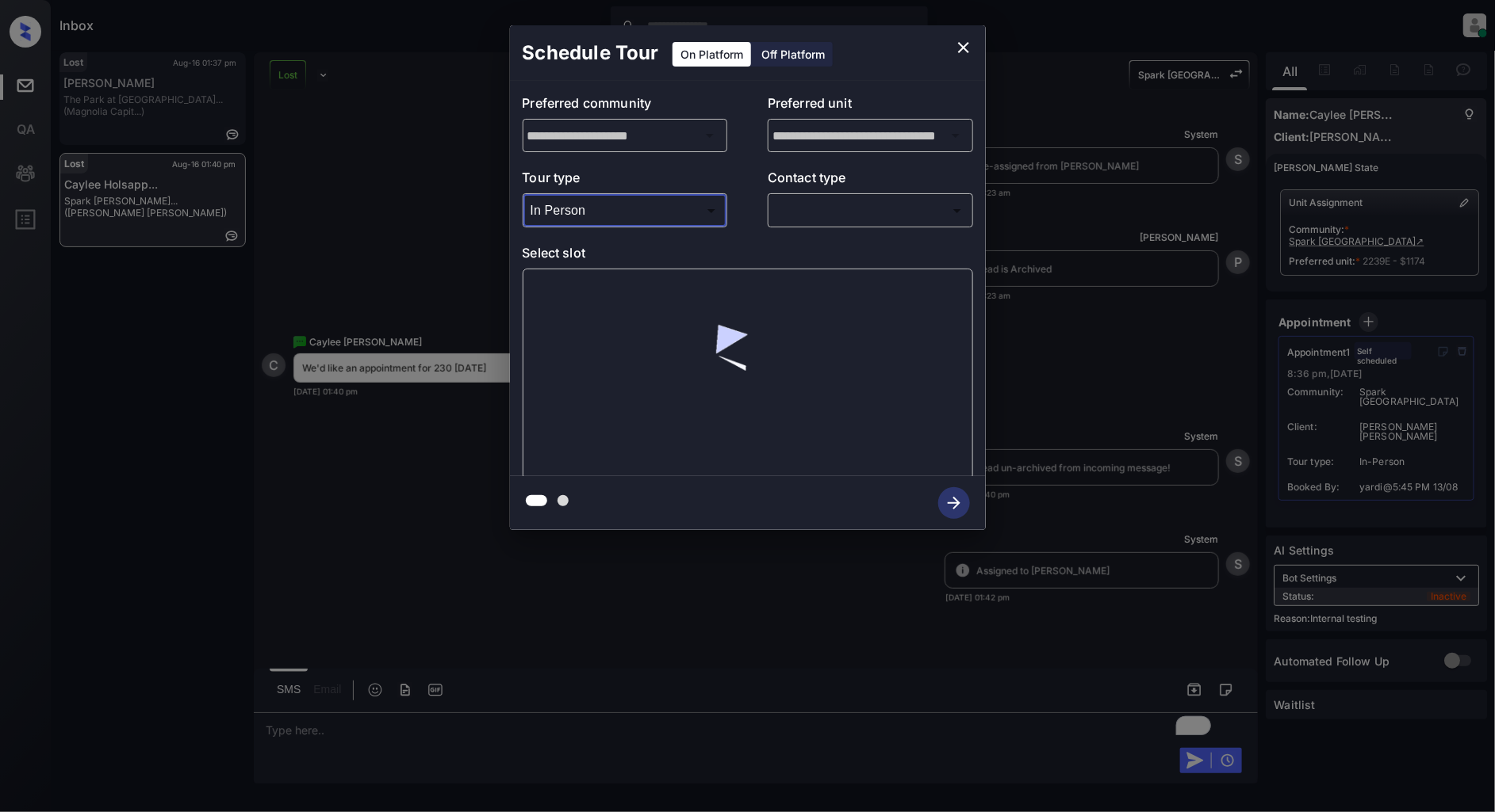
click at [841, 223] on body "Inbox [PERSON_NAME] Online Set yourself offline Set yourself on break Profile S…" at bounding box center [748, 406] width 1495 height 812
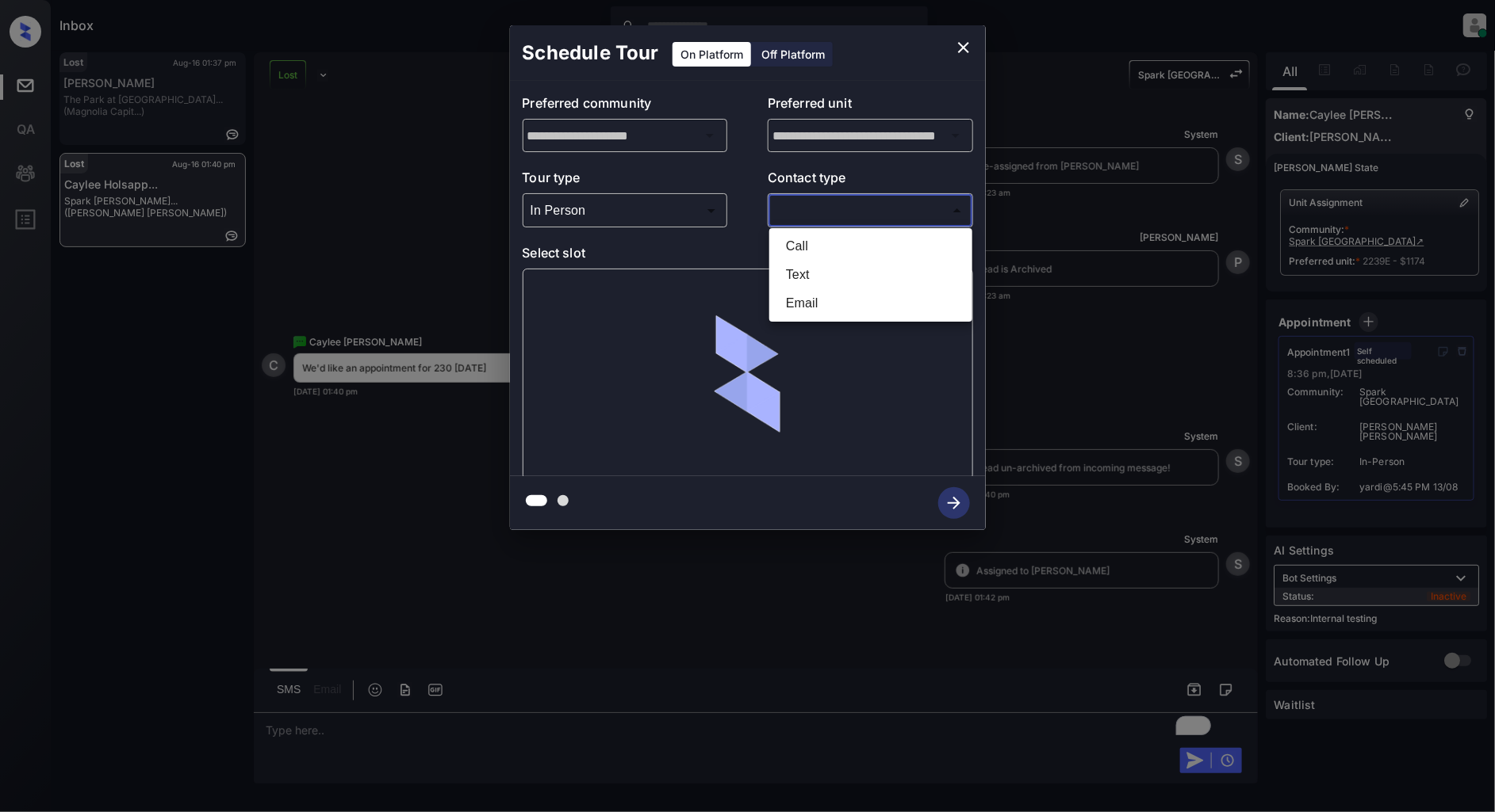
click at [833, 274] on li "Text" at bounding box center [870, 275] width 195 height 29
type input "****"
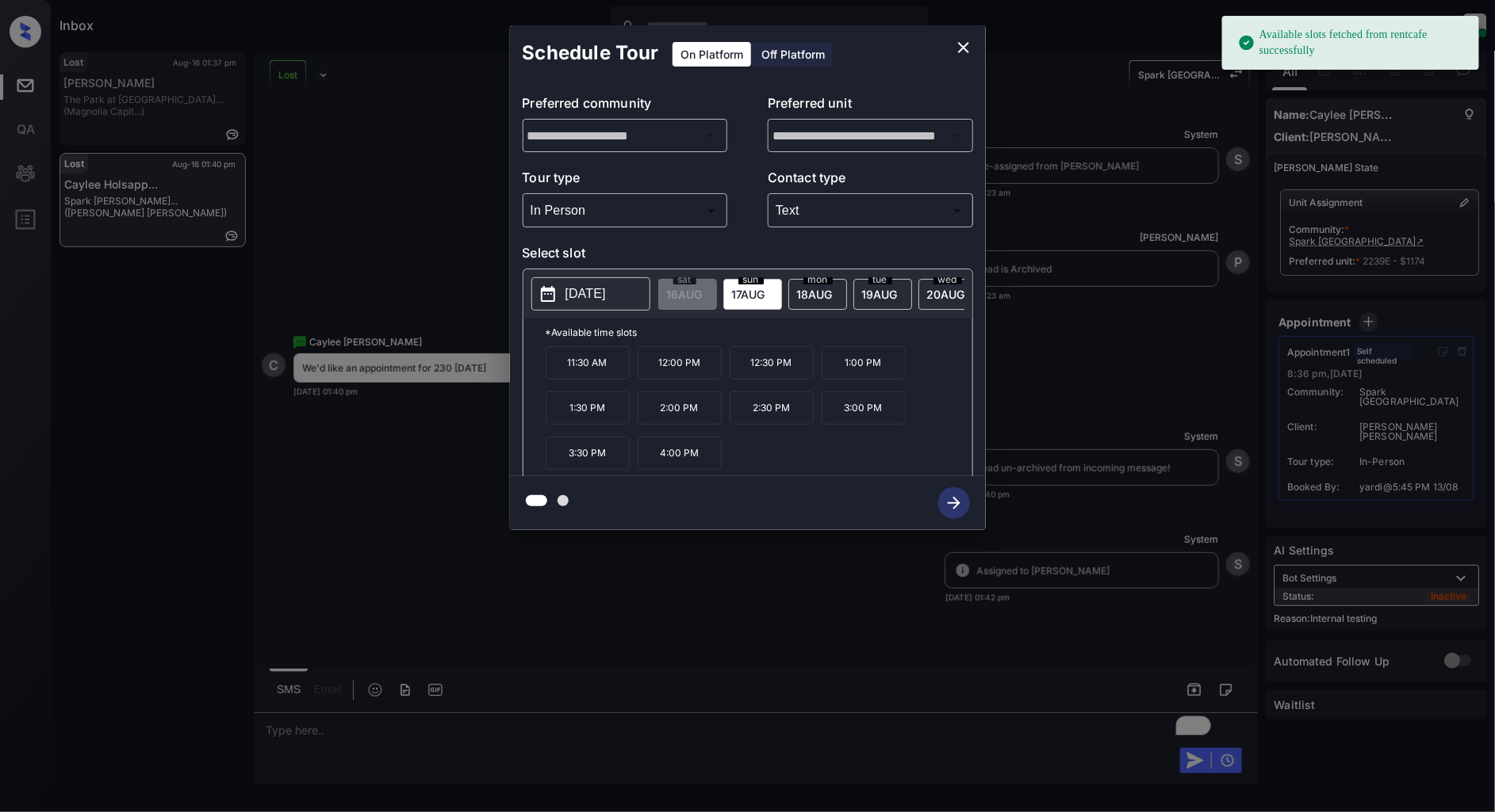
click at [703, 288] on span "[DATE]" at bounding box center [684, 295] width 35 height 13
click at [784, 421] on p "2:30 PM" at bounding box center [772, 409] width 84 height 34
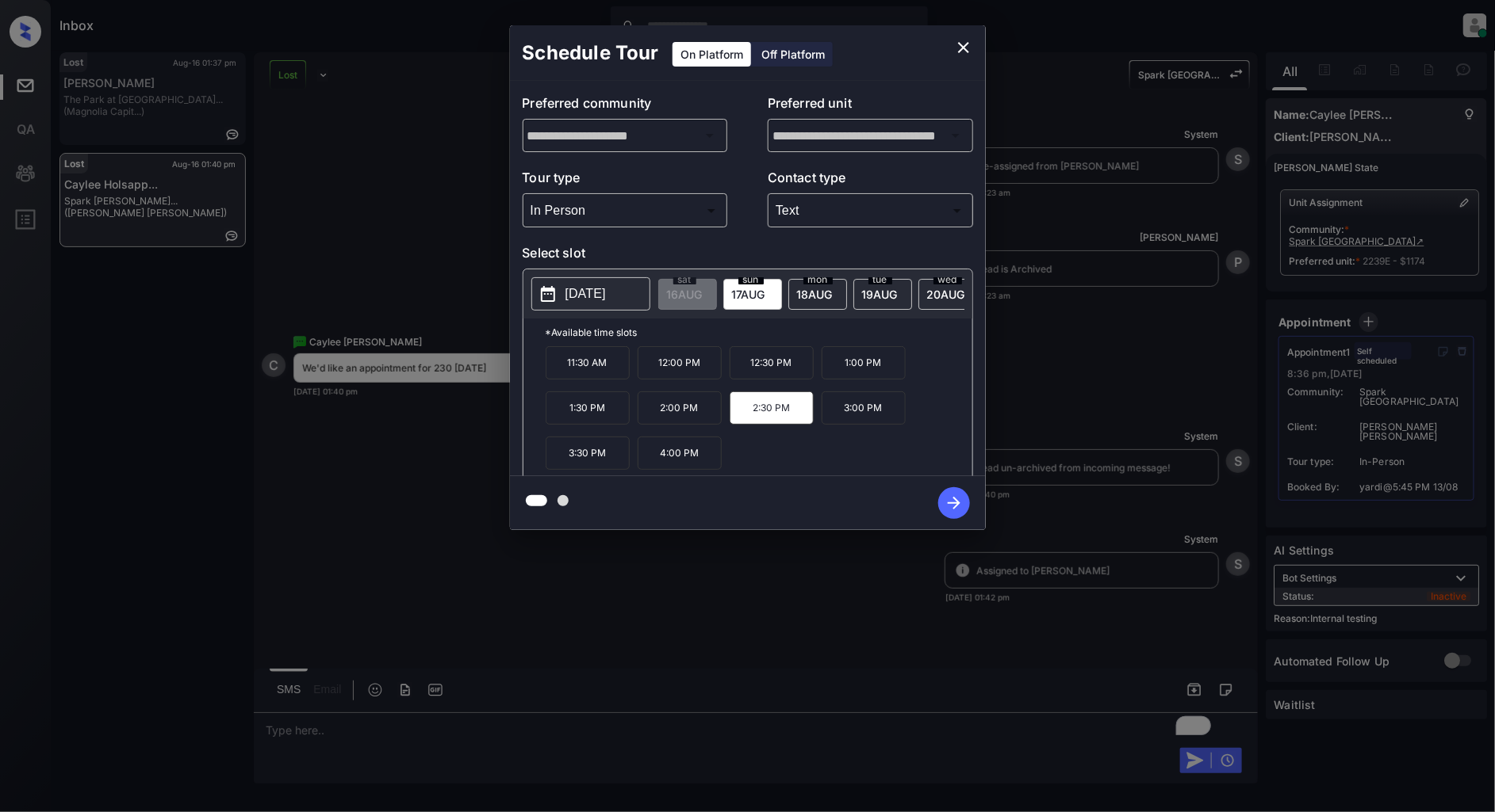
click at [954, 509] on icon "button" at bounding box center [953, 503] width 13 height 13
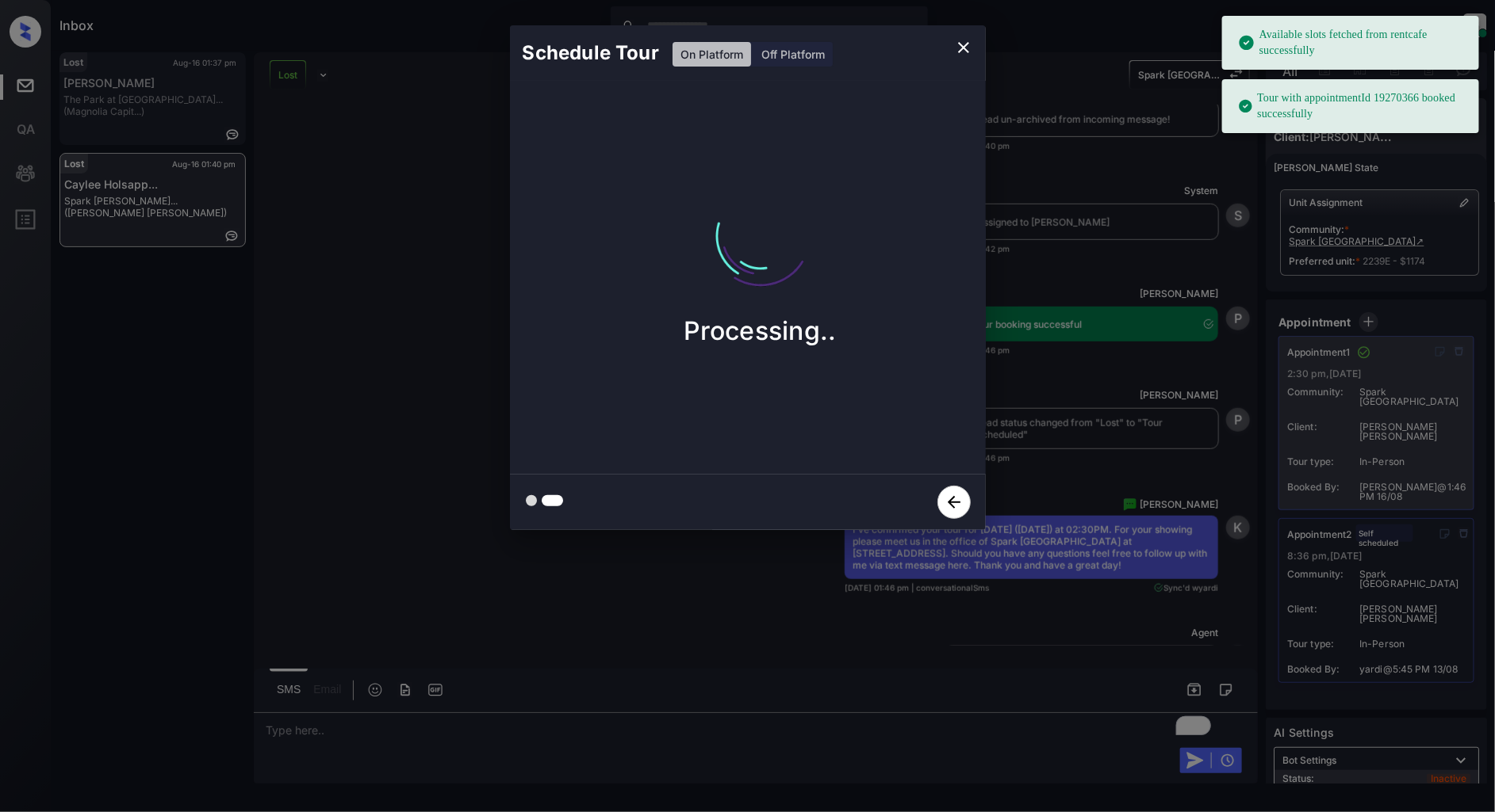
scroll to position [8669, 0]
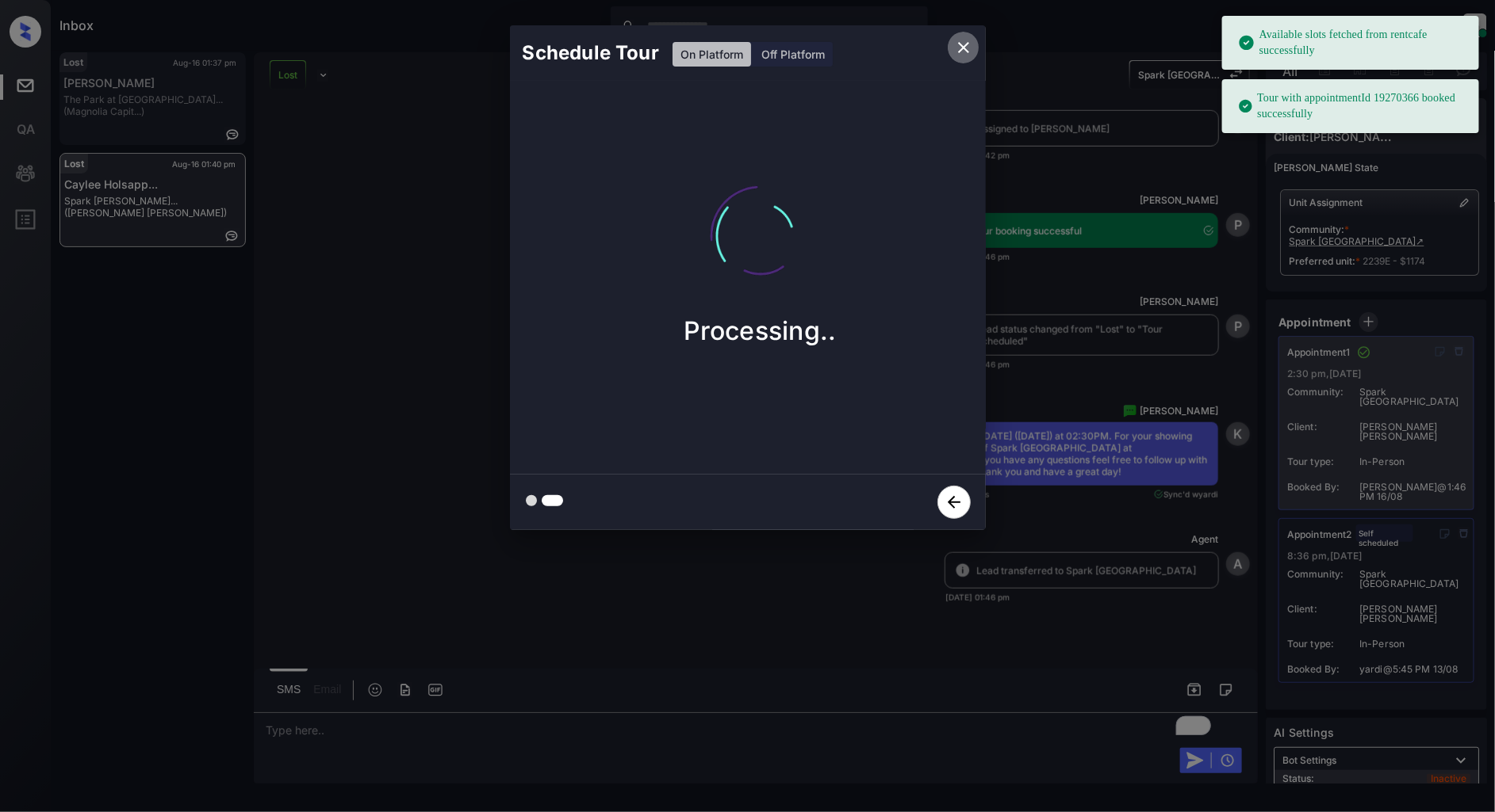
click at [958, 47] on icon "close" at bounding box center [963, 47] width 19 height 19
